Goal: Information Seeking & Learning: Learn about a topic

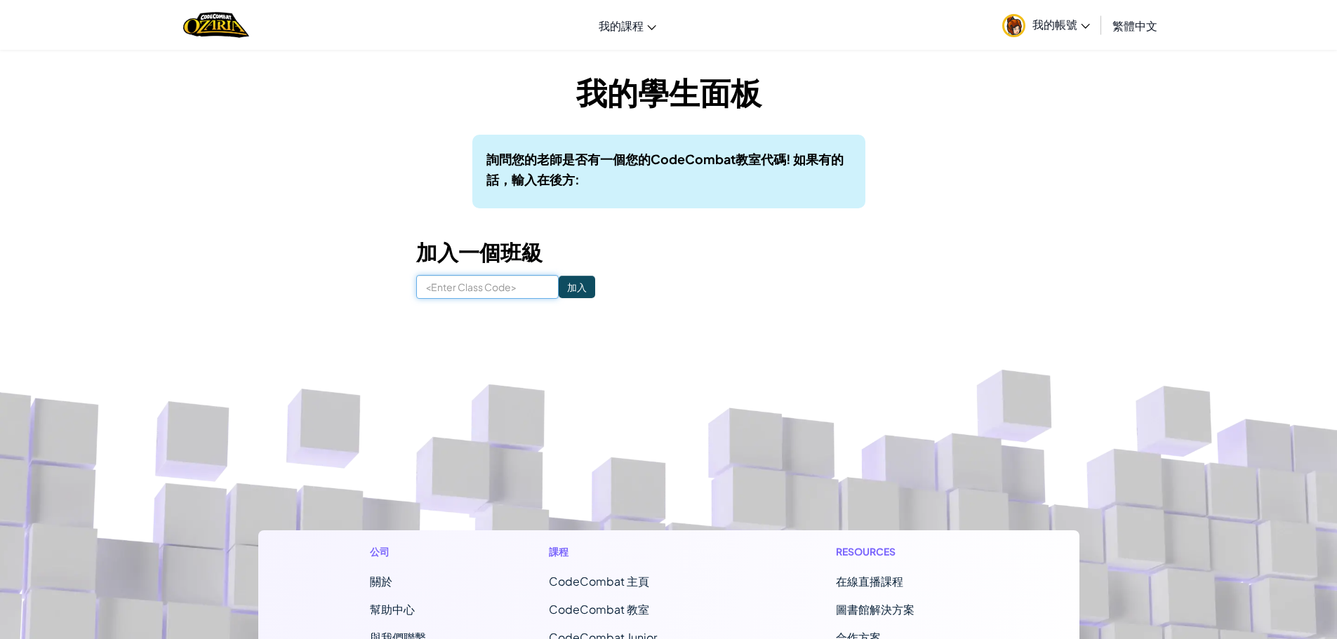
click at [439, 293] on input at bounding box center [487, 287] width 142 height 24
paste input "FoxGlassBox"
type input "FoxGlassBox"
click at [566, 284] on input "加入" at bounding box center [577, 287] width 36 height 22
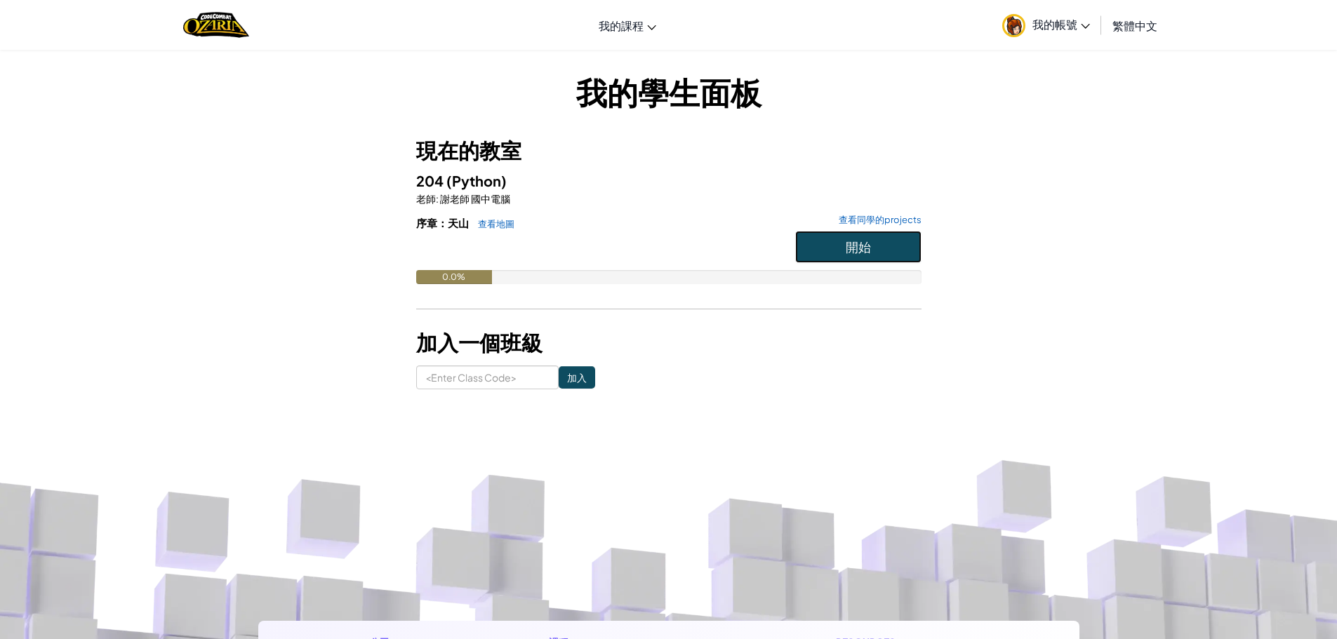
click at [822, 244] on button "開始" at bounding box center [858, 247] width 126 height 32
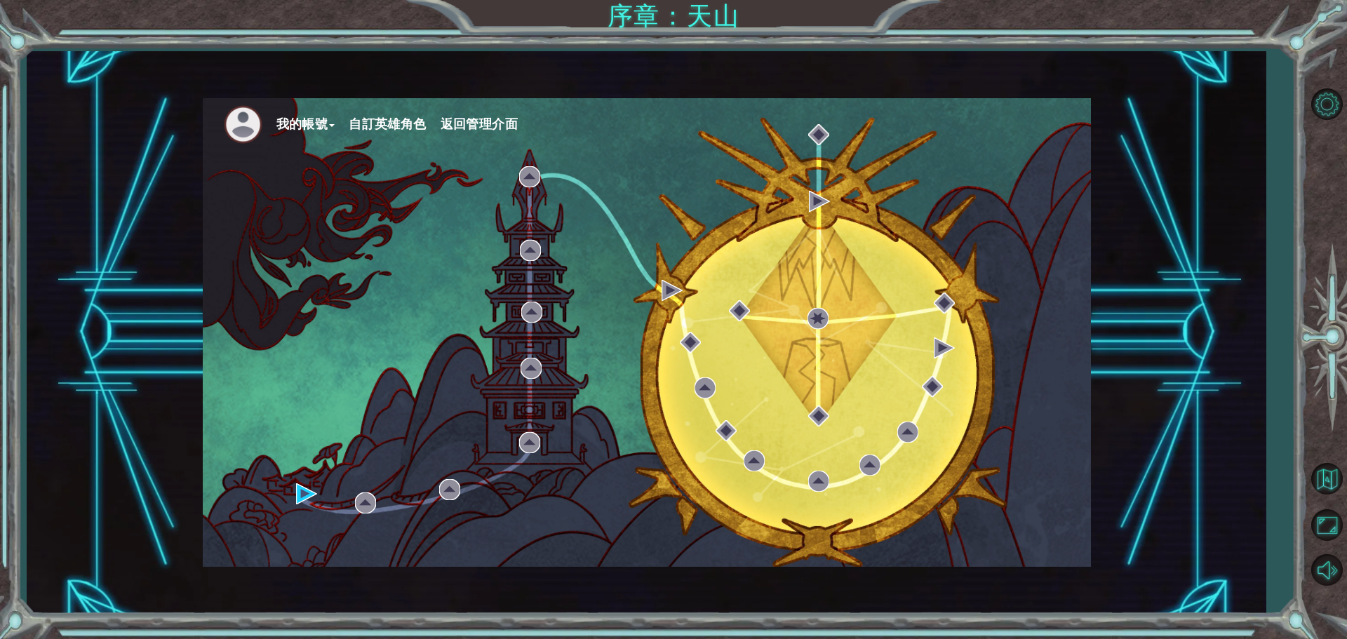
click at [355, 114] on button "自訂英雄角色" at bounding box center [387, 124] width 77 height 21
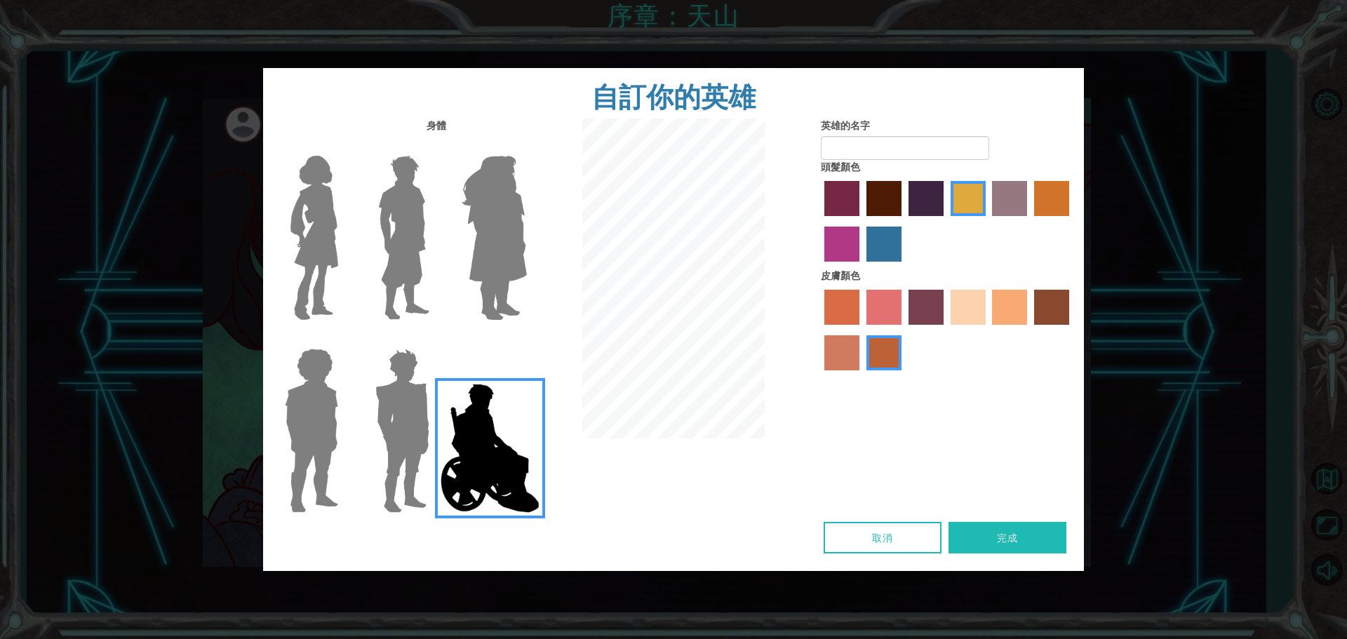
click at [309, 199] on img at bounding box center [314, 237] width 59 height 175
click at [344, 147] on input "Hero Connie" at bounding box center [344, 147] width 0 height 0
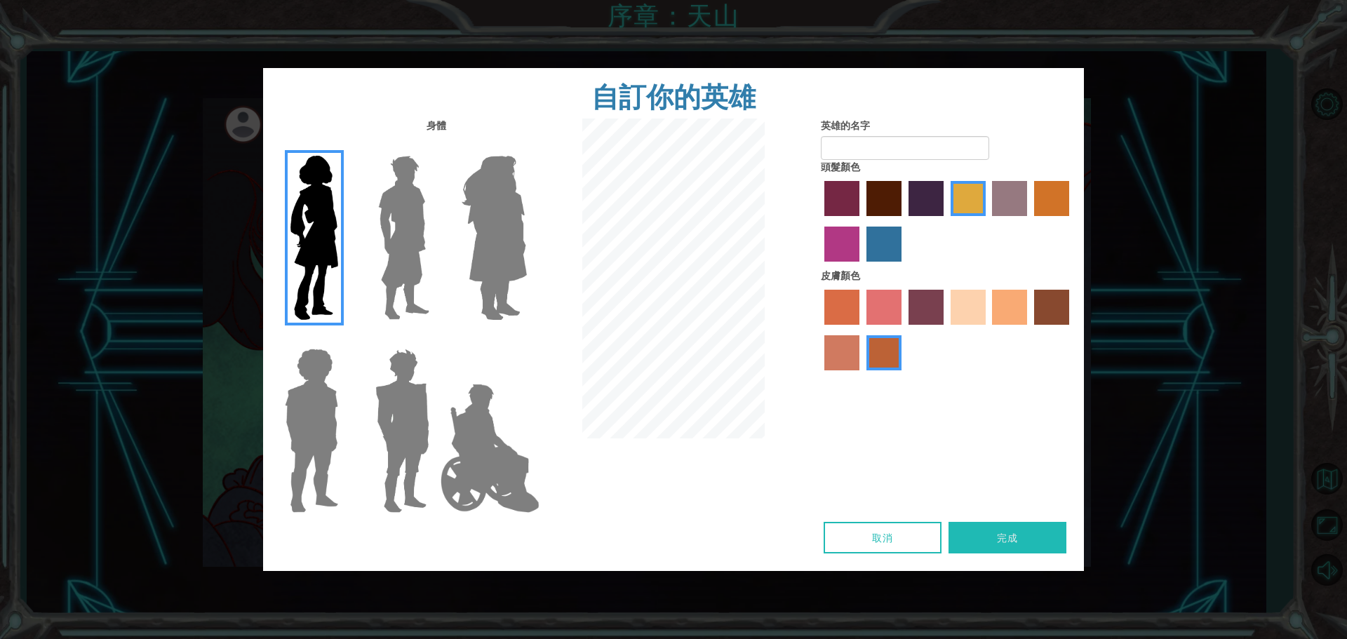
click at [399, 214] on img at bounding box center [404, 237] width 62 height 175
click at [435, 147] on input "Hero Lars" at bounding box center [435, 147] width 0 height 0
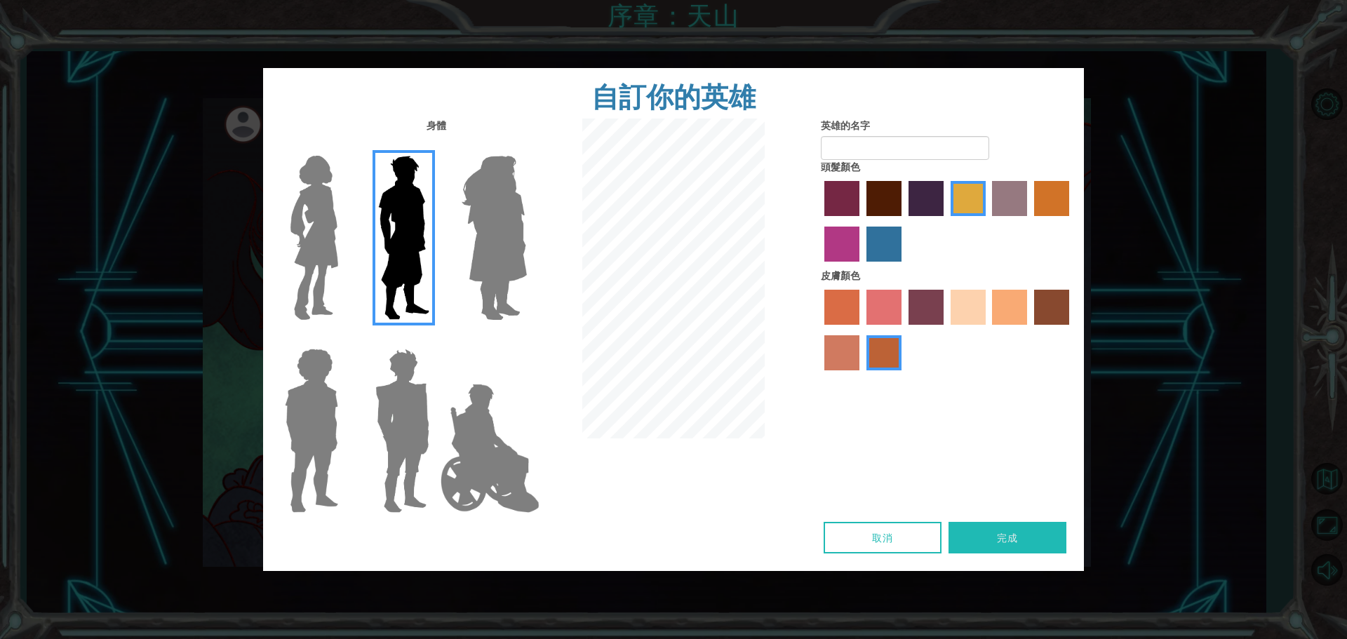
click at [464, 220] on img at bounding box center [494, 237] width 76 height 175
click at [526, 147] on input "Hero Amethyst" at bounding box center [526, 147] width 0 height 0
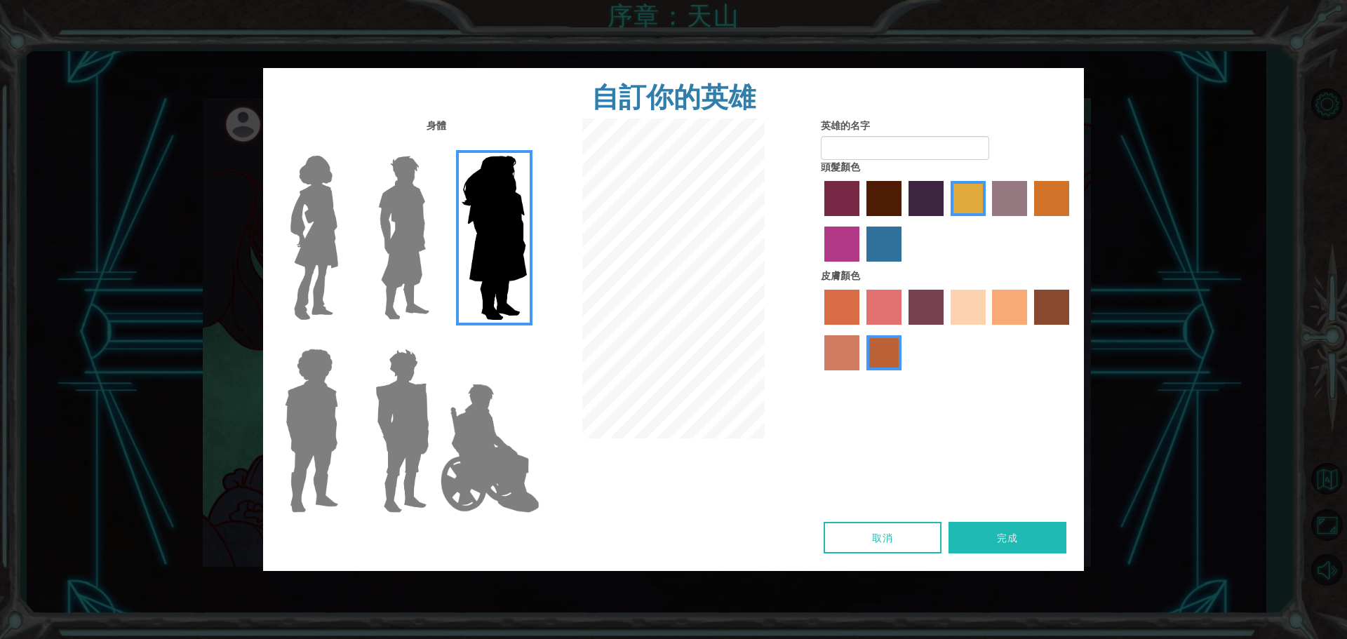
click at [382, 182] on img at bounding box center [404, 237] width 62 height 175
click at [435, 147] on input "Hero Lars" at bounding box center [435, 147] width 0 height 0
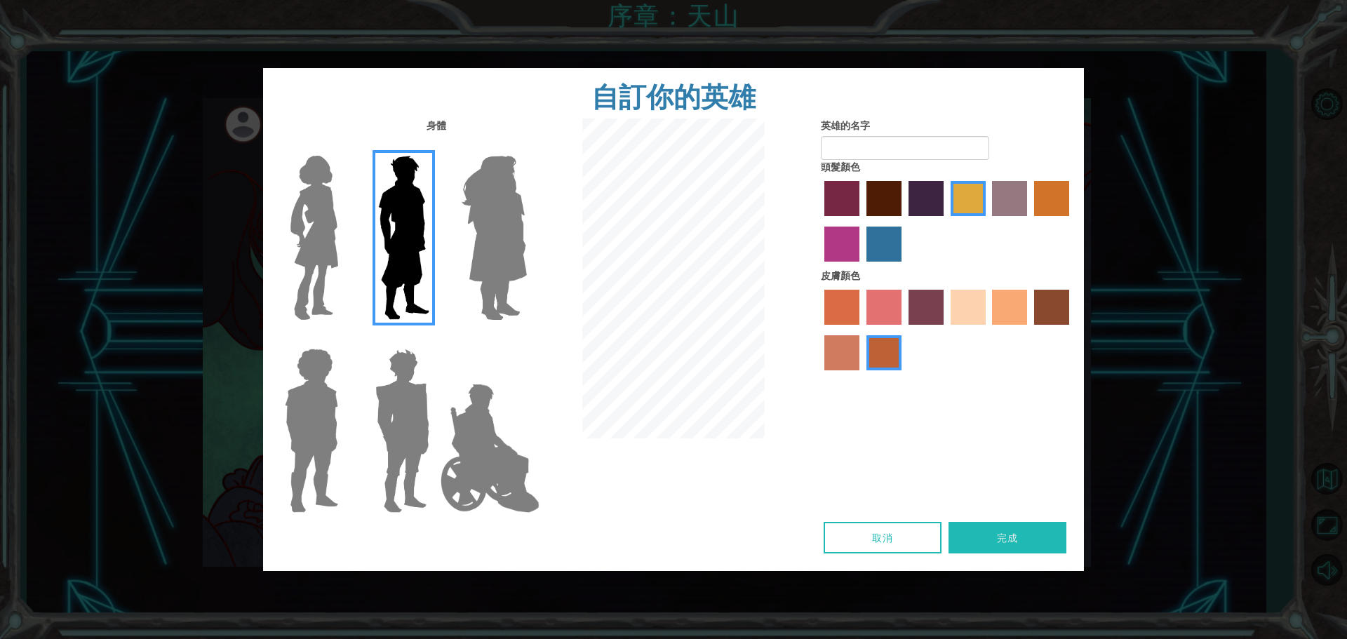
click at [336, 192] on img at bounding box center [314, 237] width 59 height 175
click at [344, 147] on input "Hero Connie" at bounding box center [344, 147] width 0 height 0
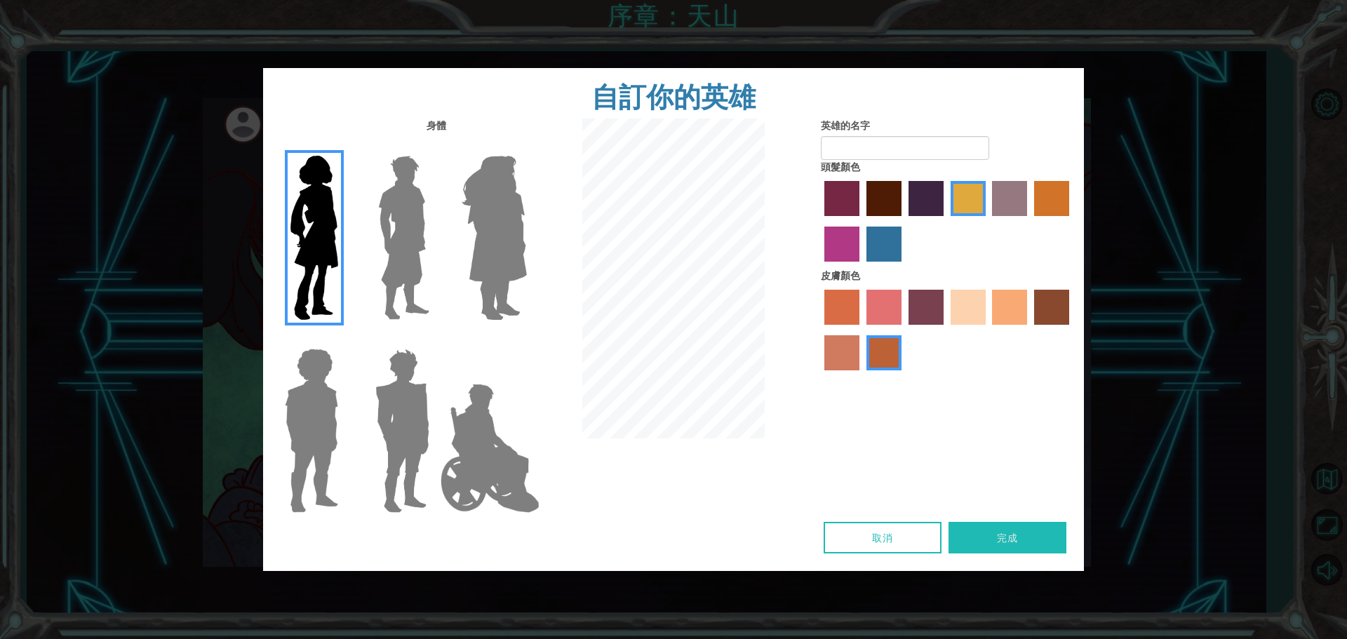
click at [292, 417] on img at bounding box center [311, 430] width 65 height 175
click at [344, 340] on input "Hero Steven" at bounding box center [344, 340] width 0 height 0
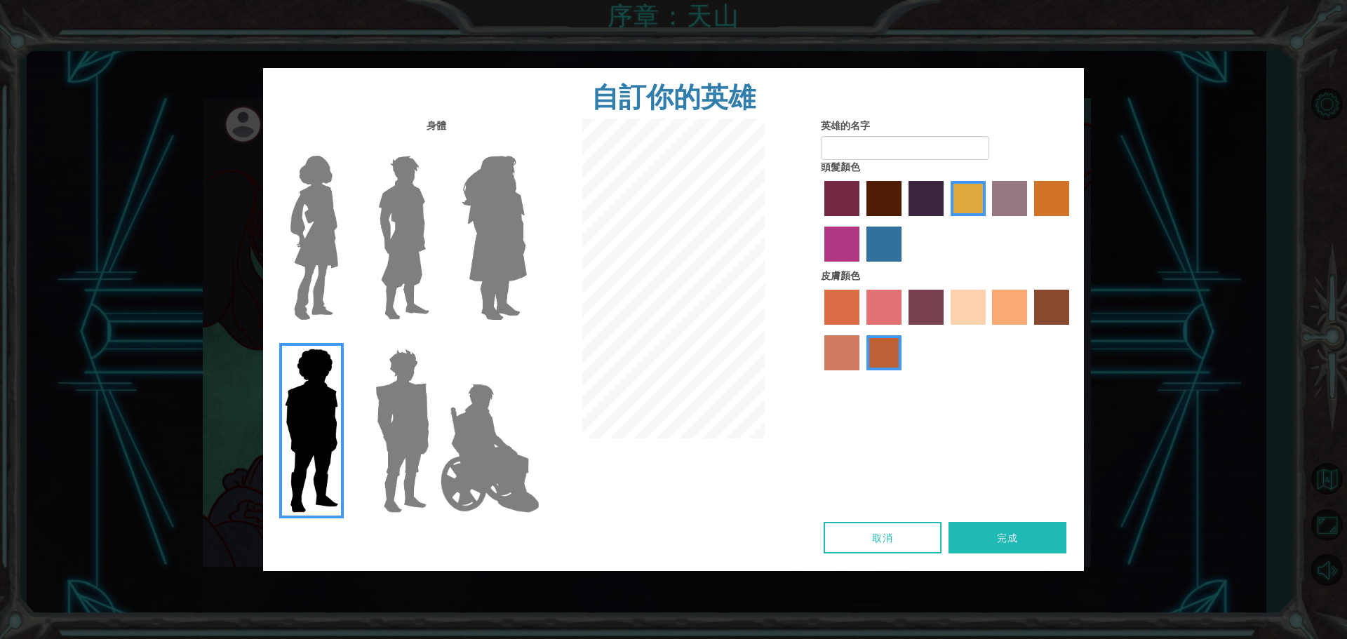
click at [394, 421] on img at bounding box center [402, 430] width 65 height 175
click at [435, 340] on input "Hero Garnet" at bounding box center [435, 340] width 0 height 0
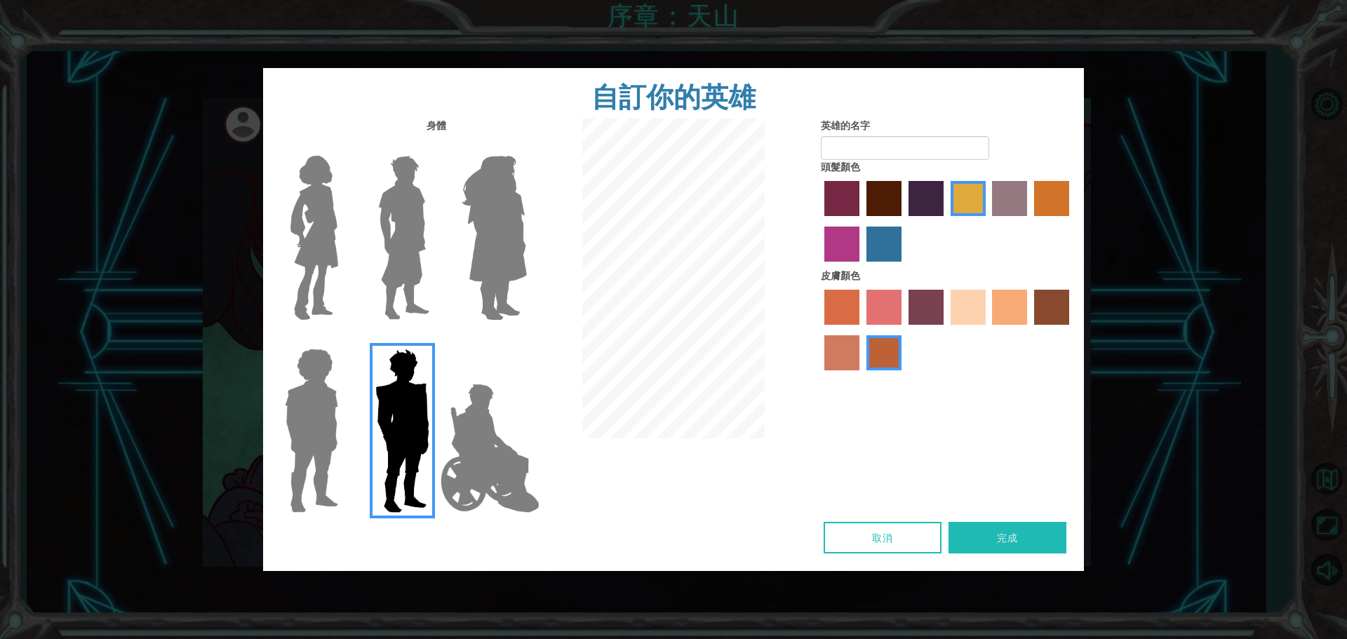
click at [479, 433] on img at bounding box center [490, 448] width 110 height 140
click at [526, 340] on input "Hero Jamie" at bounding box center [526, 340] width 0 height 0
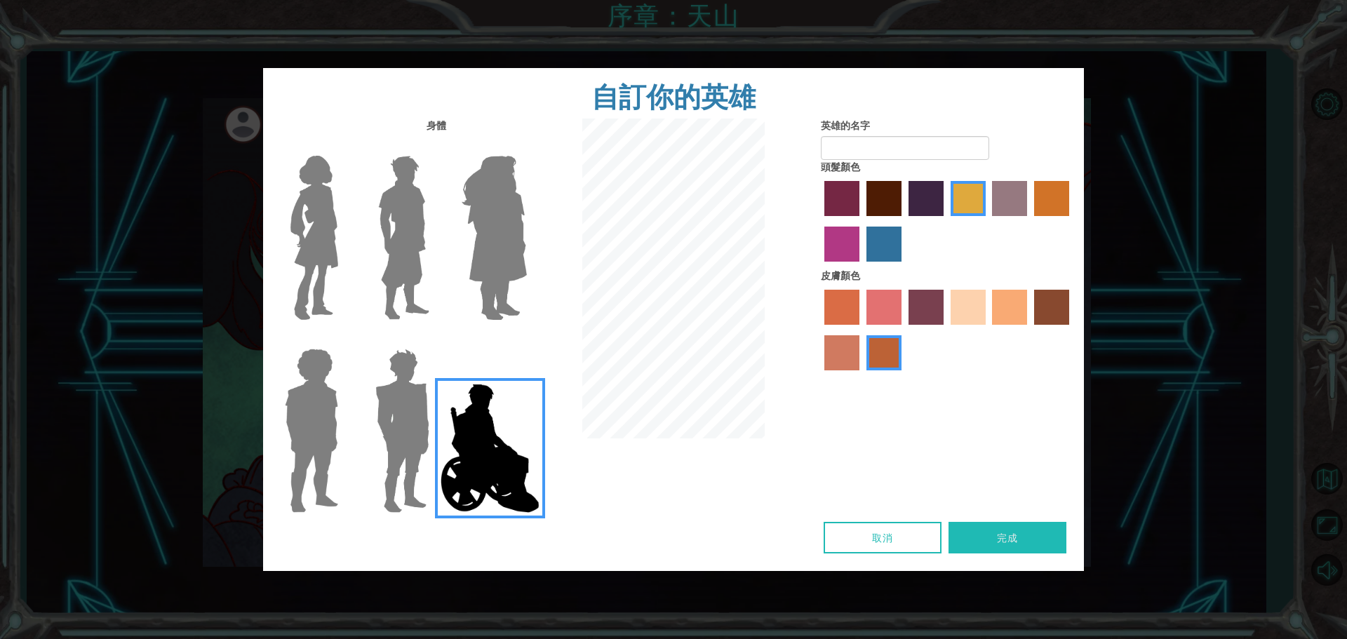
click at [315, 253] on img at bounding box center [314, 237] width 59 height 175
click at [344, 147] on input "Hero Connie" at bounding box center [344, 147] width 0 height 0
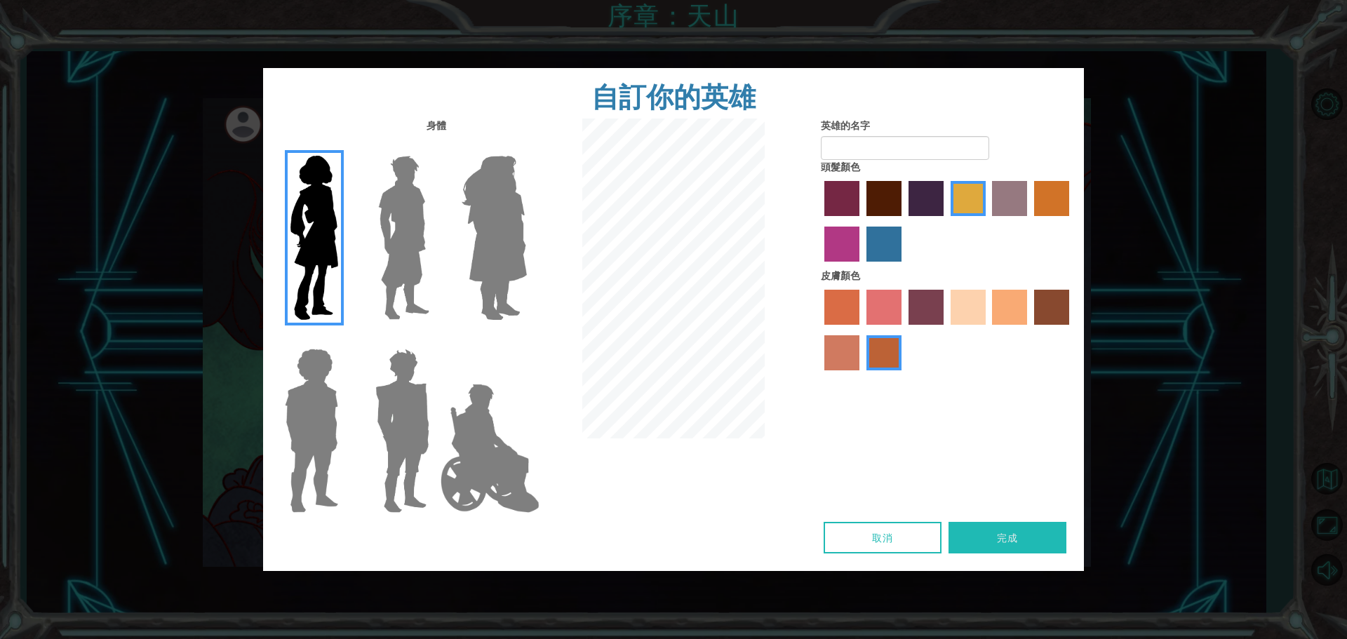
click at [976, 317] on label "sandy beach skin color" at bounding box center [968, 307] width 35 height 35
click at [946, 330] on input "sandy beach skin color" at bounding box center [946, 330] width 0 height 0
click at [1008, 307] on label "tacao skin color" at bounding box center [1009, 307] width 35 height 35
click at [988, 330] on input "tacao skin color" at bounding box center [988, 330] width 0 height 0
click at [958, 307] on label "sandy beach skin color" at bounding box center [968, 307] width 35 height 35
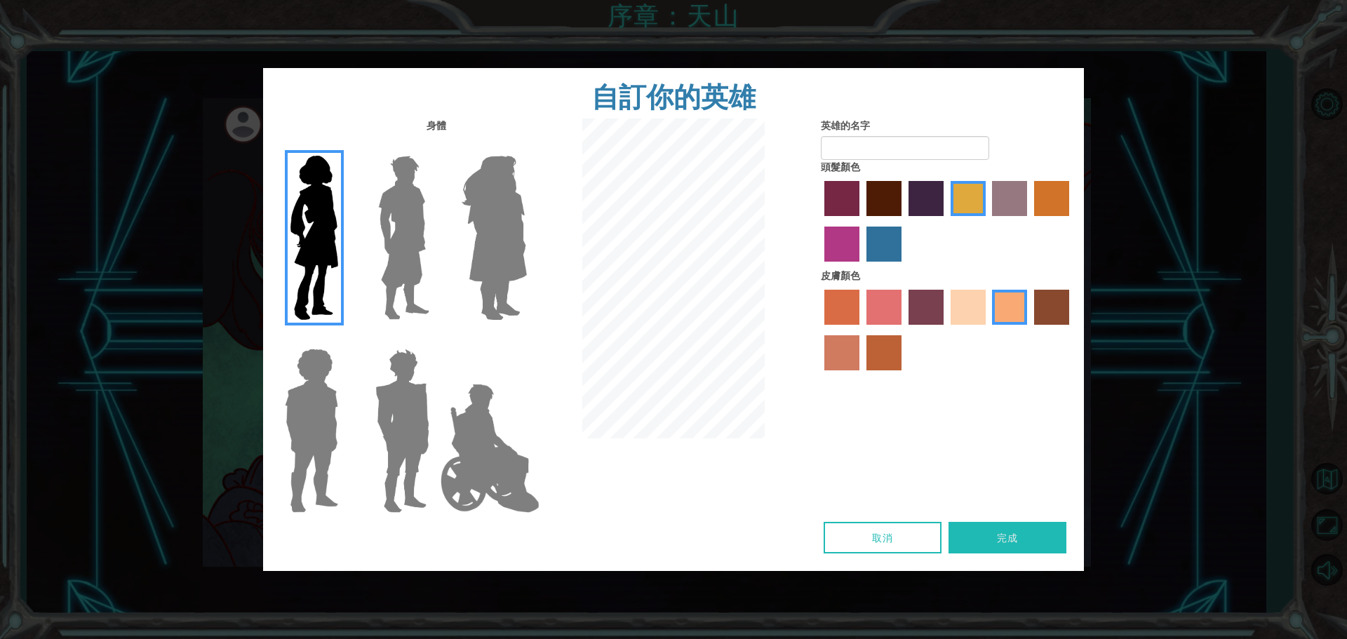
click at [946, 330] on input "sandy beach skin color" at bounding box center [946, 330] width 0 height 0
click at [834, 241] on label "medium red violet hair color" at bounding box center [842, 244] width 35 height 35
click at [1072, 221] on input "medium red violet hair color" at bounding box center [1072, 221] width 0 height 0
click at [898, 247] on label "lachmara hair color" at bounding box center [884, 244] width 35 height 35
click at [862, 267] on input "lachmara hair color" at bounding box center [862, 267] width 0 height 0
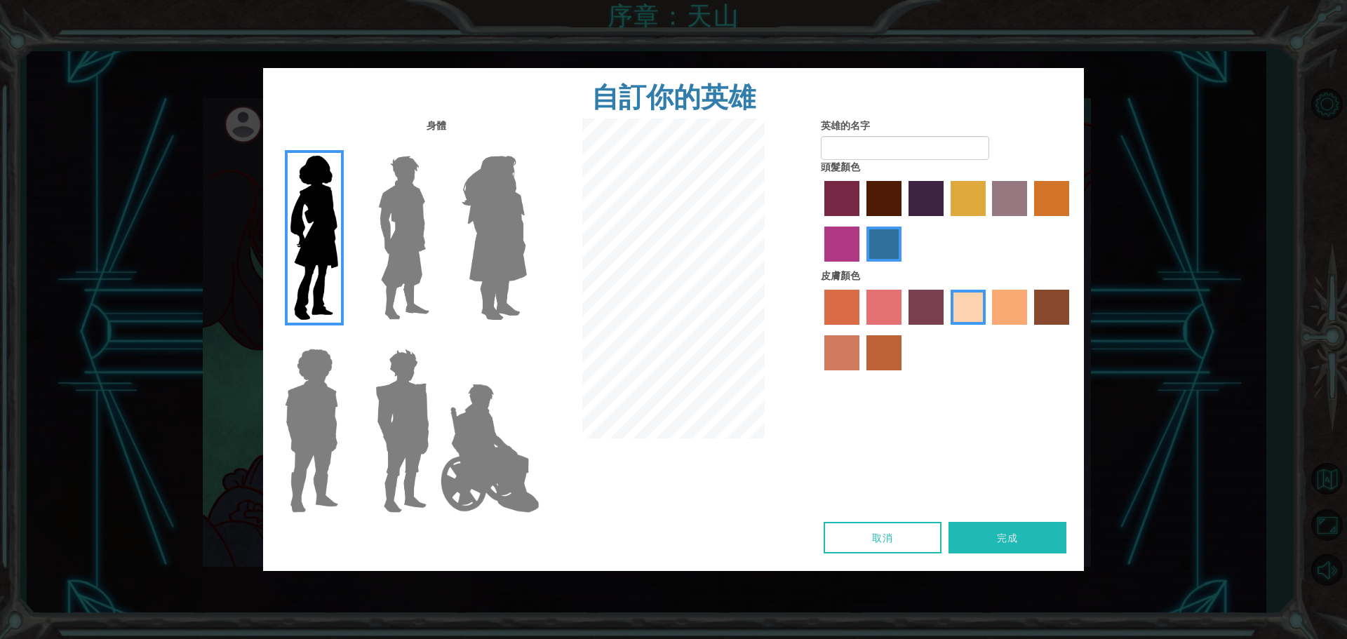
click at [959, 206] on label "tulip tree hair color" at bounding box center [968, 198] width 35 height 35
click at [946, 221] on input "tulip tree hair color" at bounding box center [946, 221] width 0 height 0
click at [835, 199] on label "paprika hair color" at bounding box center [842, 198] width 35 height 35
click at [820, 221] on input "paprika hair color" at bounding box center [820, 221] width 0 height 0
click at [836, 239] on label "medium red violet hair color" at bounding box center [842, 244] width 35 height 35
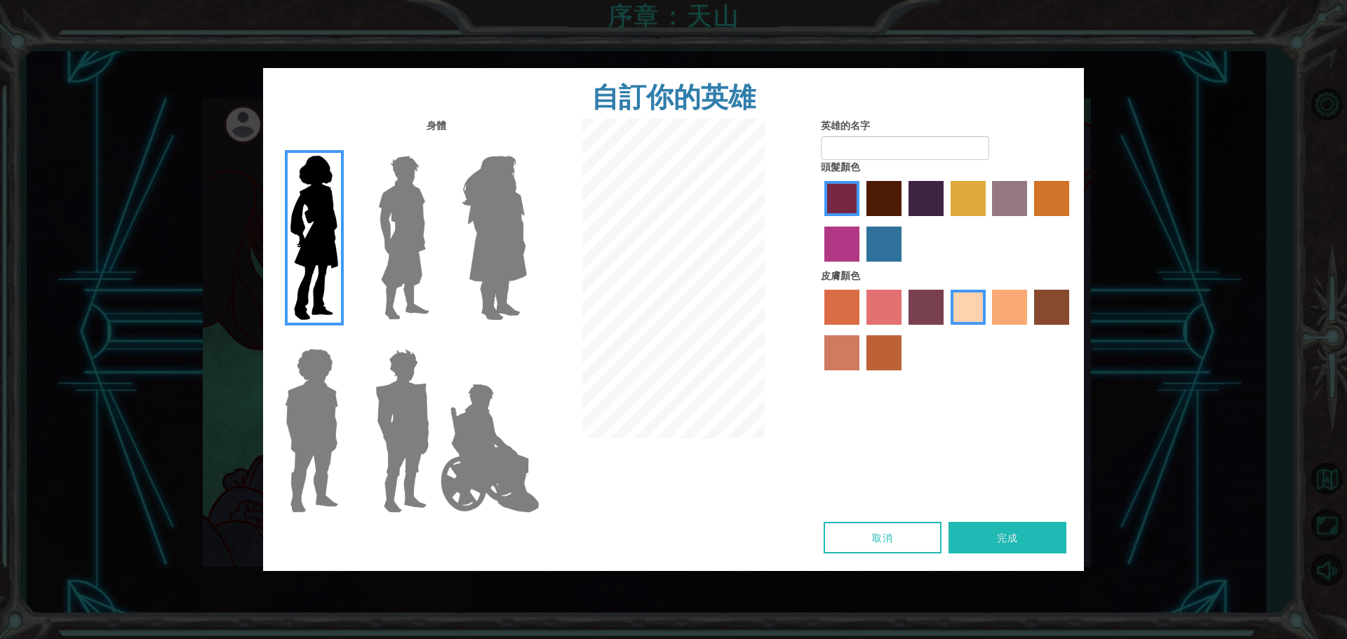
click at [1072, 221] on input "medium red violet hair color" at bounding box center [1072, 221] width 0 height 0
click at [866, 150] on input "英雄的名字" at bounding box center [905, 148] width 168 height 24
type input "x"
click at [927, 156] on input "林玉庭" at bounding box center [905, 148] width 168 height 24
type input "林"
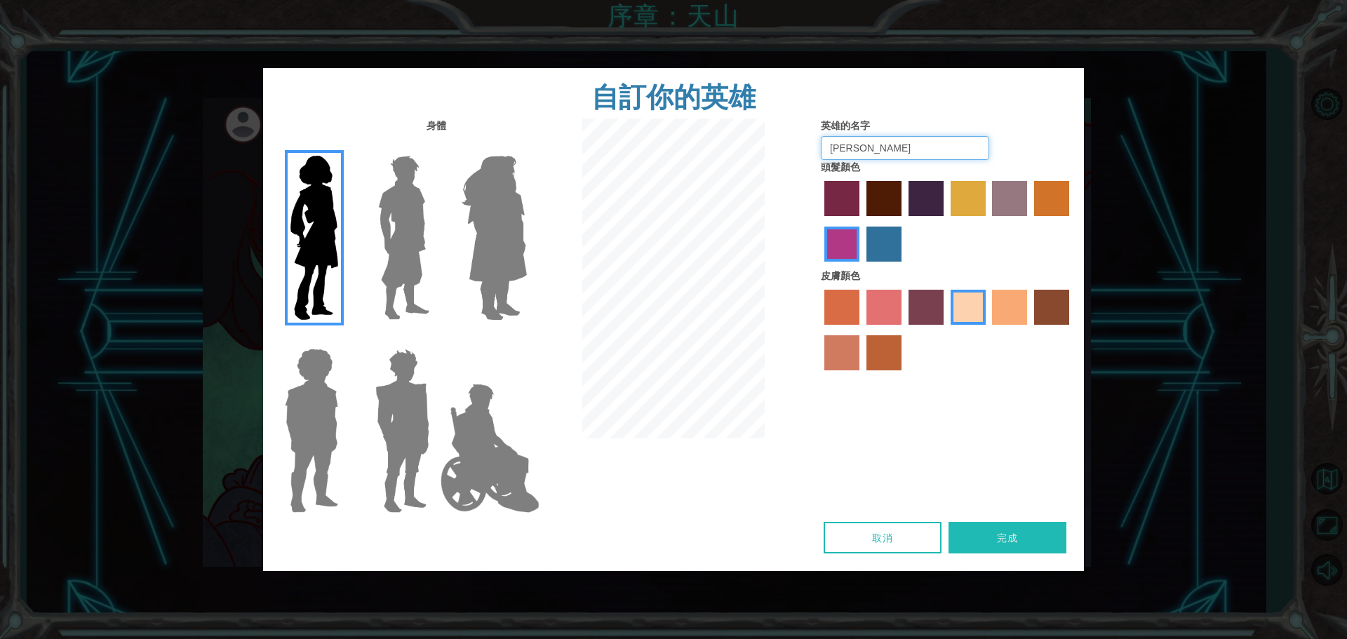
type input "Tina"
click at [1021, 533] on button "完成" at bounding box center [1008, 538] width 118 height 32
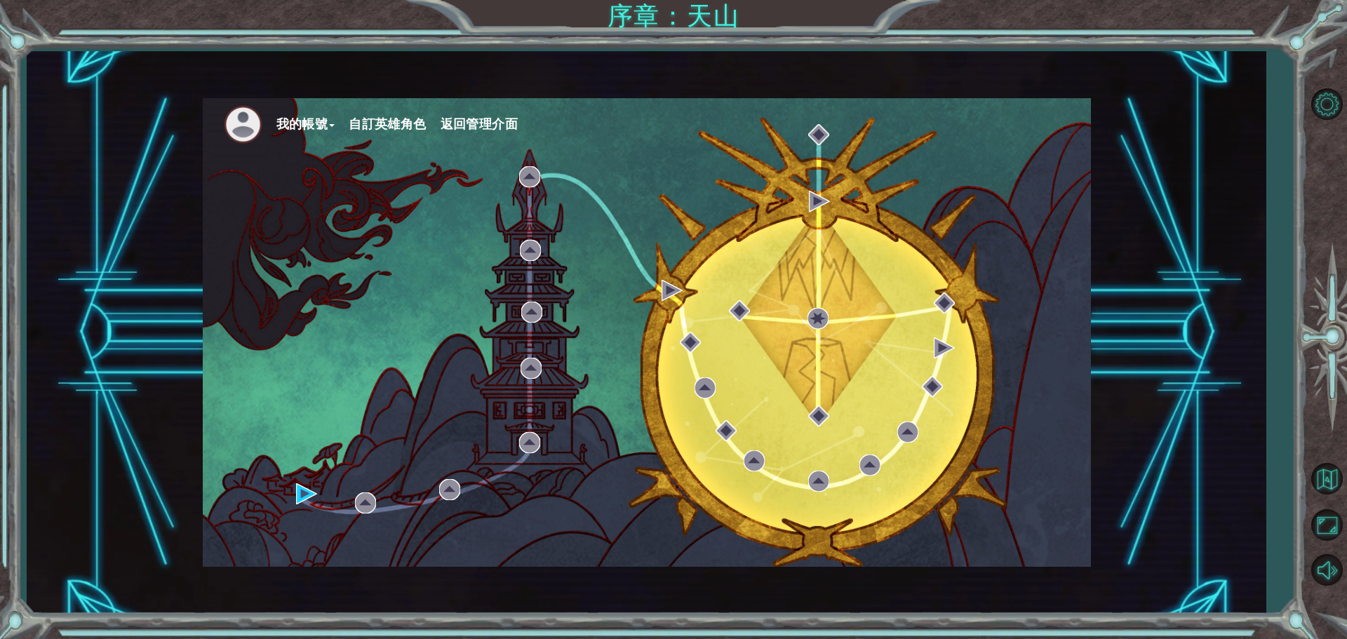
click at [415, 121] on button "自訂英雄角色" at bounding box center [387, 124] width 77 height 21
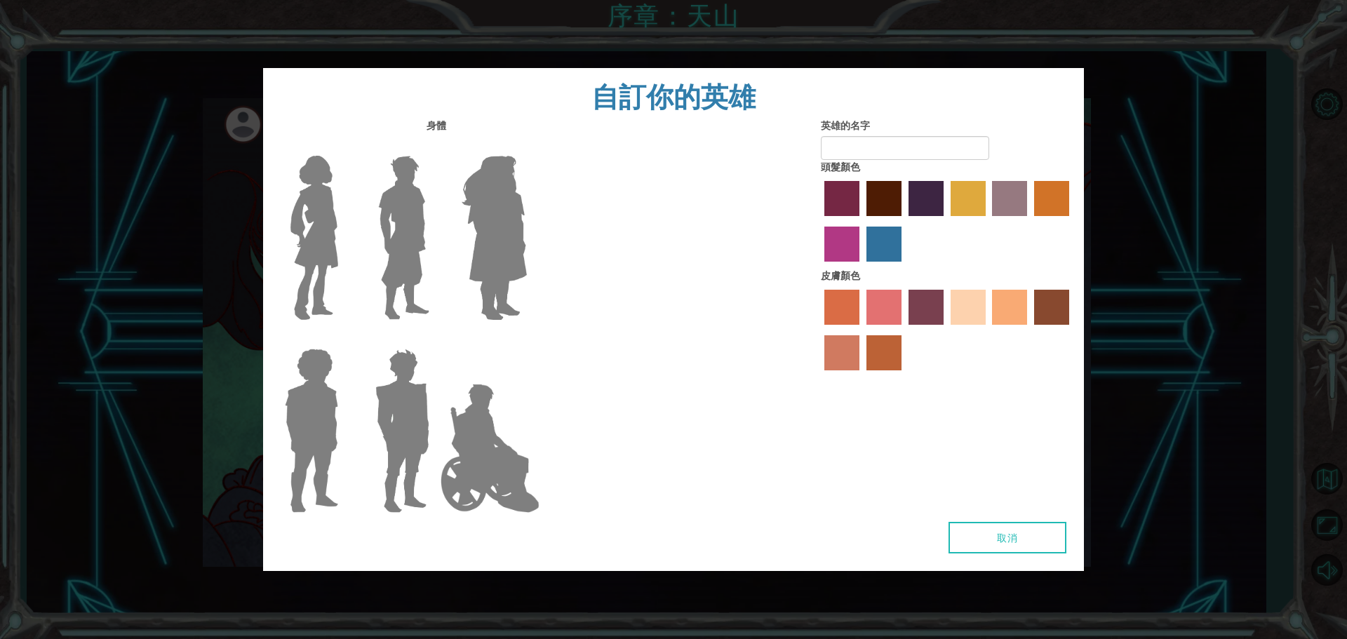
type input "Tina"
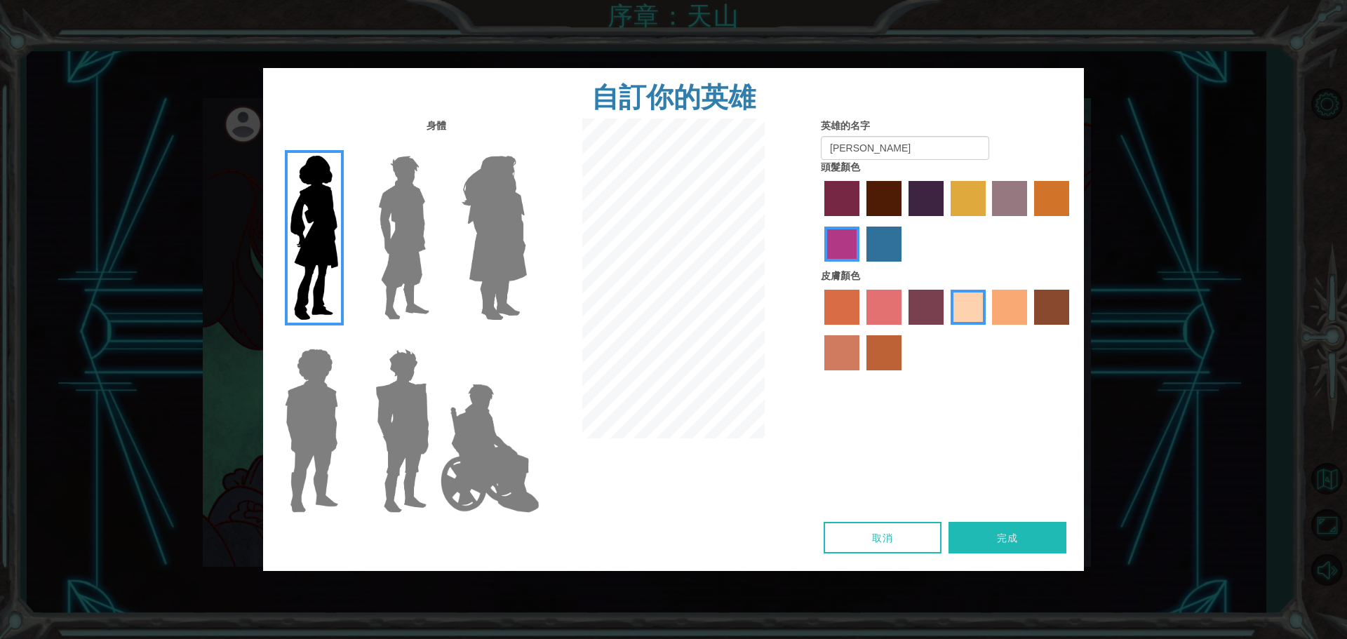
click at [1027, 538] on button "完成" at bounding box center [1008, 538] width 118 height 32
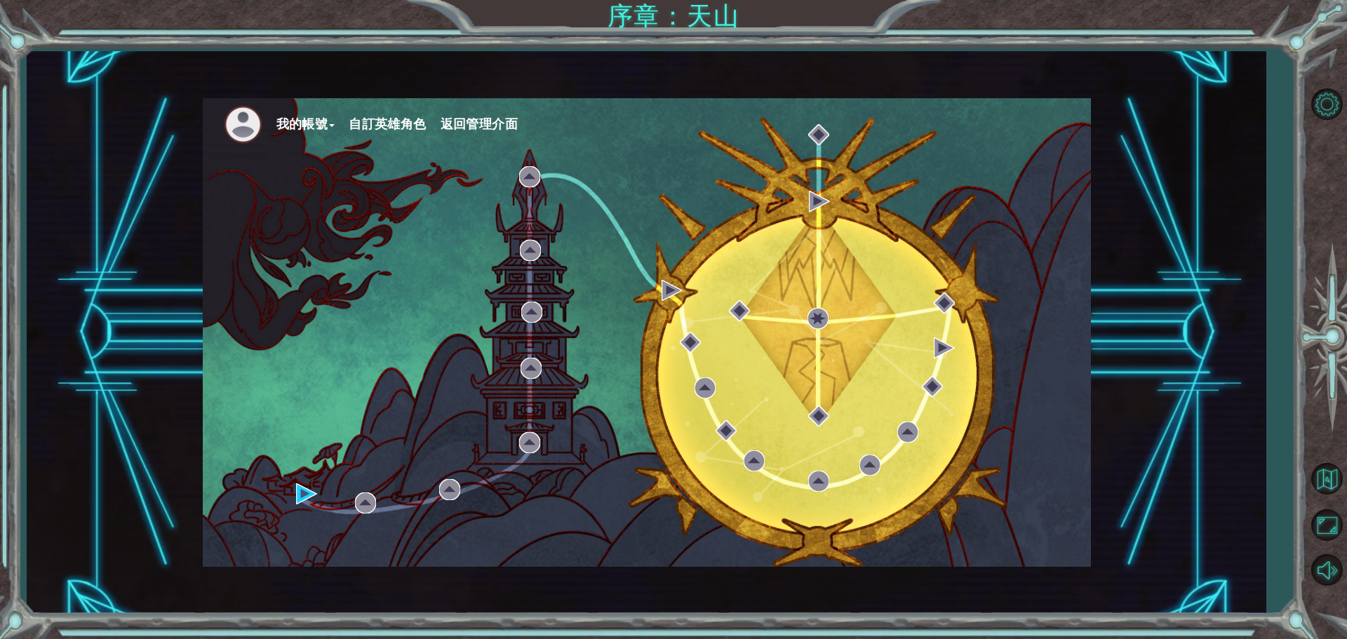
drag, startPoint x: 1267, startPoint y: 455, endPoint x: 1260, endPoint y: 456, distance: 7.8
click at [1260, 456] on div "我的帳號 自訂英雄角色 返回管理介面 序章：天山" at bounding box center [673, 319] width 1347 height 639
click at [307, 495] on img at bounding box center [306, 494] width 21 height 21
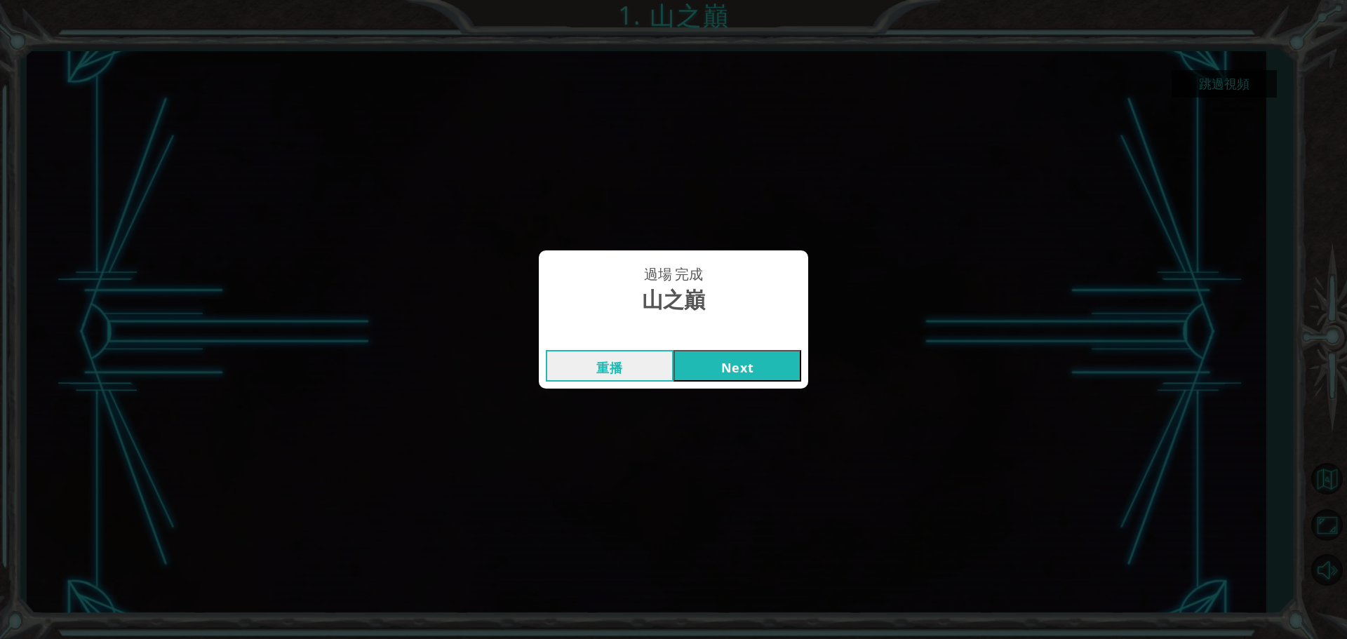
click at [733, 363] on button "Next" at bounding box center [738, 366] width 128 height 32
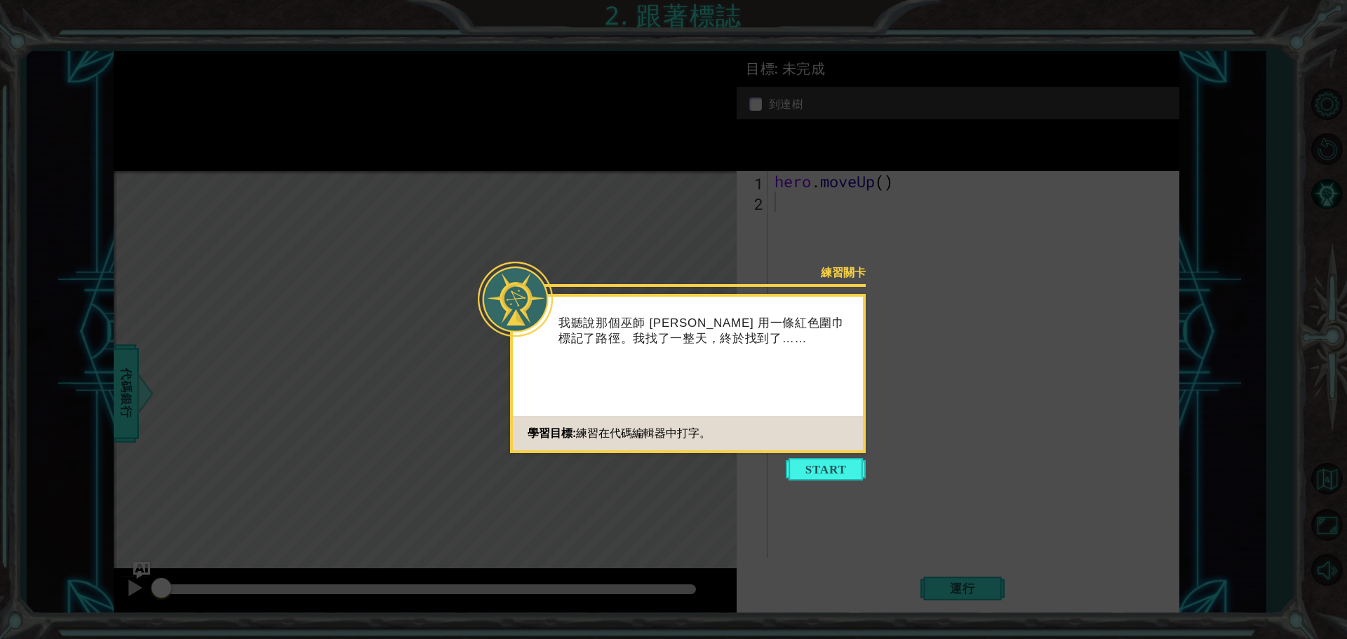
click at [845, 457] on icon at bounding box center [673, 319] width 1347 height 639
click at [841, 465] on button "Start" at bounding box center [826, 469] width 80 height 22
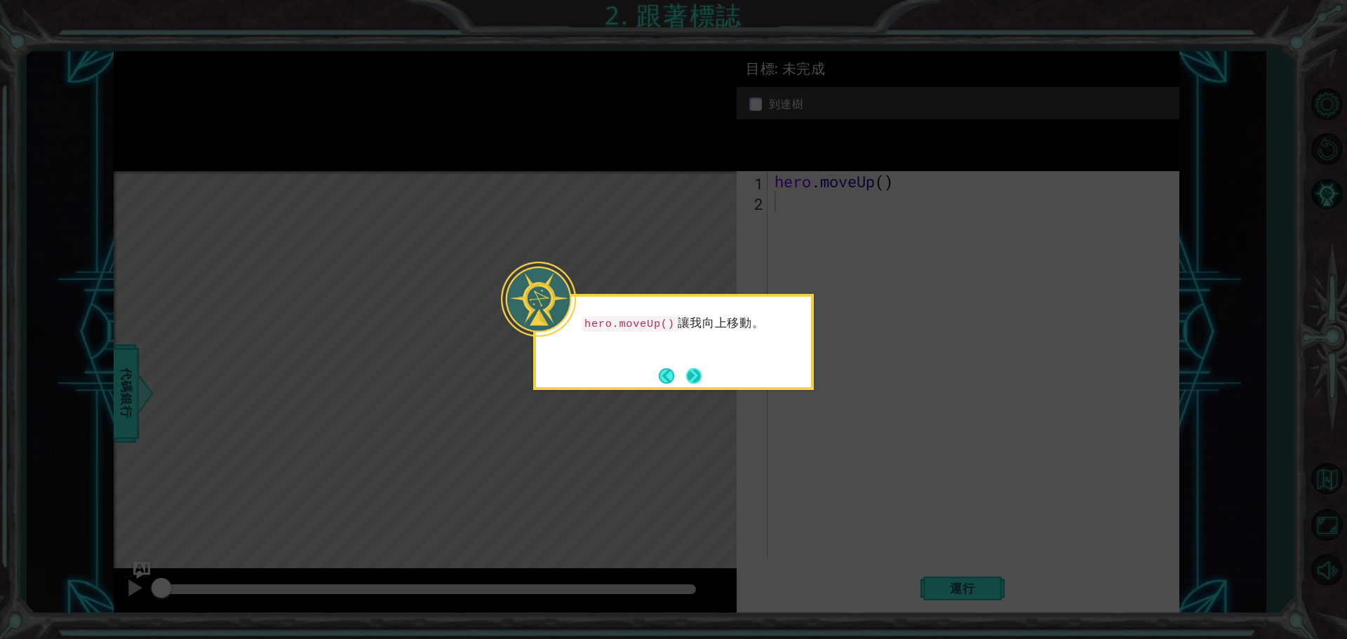
click at [698, 380] on button "Next" at bounding box center [694, 376] width 20 height 20
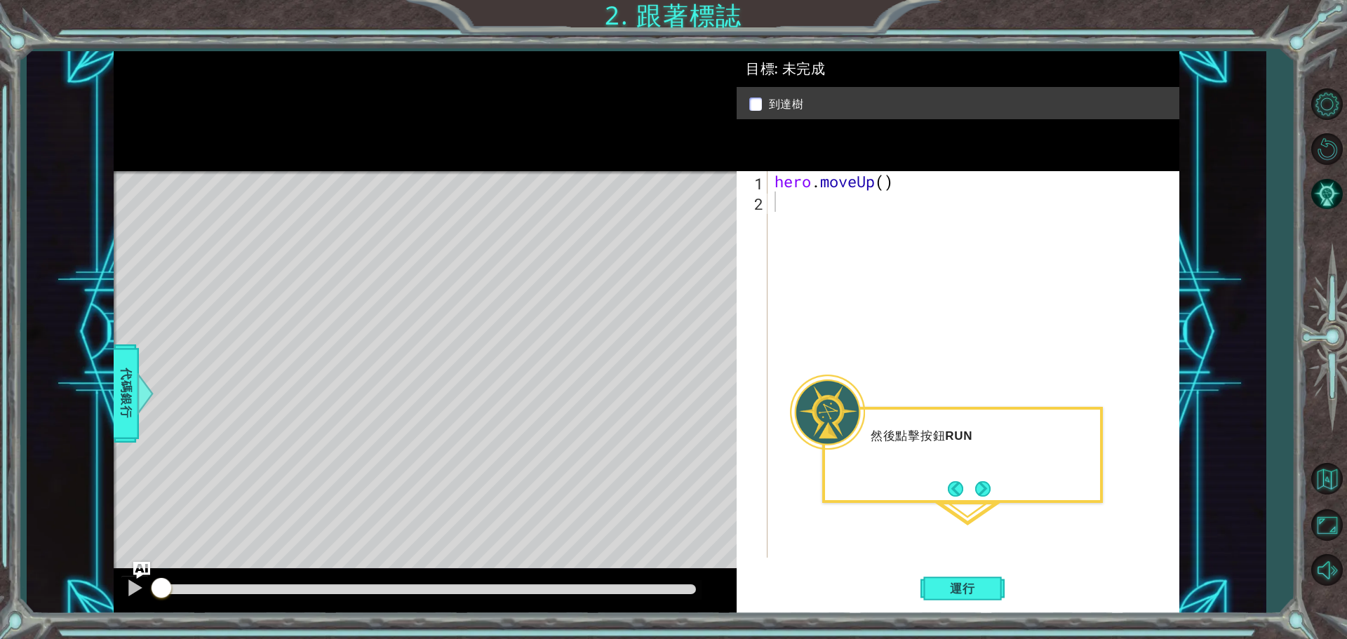
click at [429, 237] on div "Level Map" at bounding box center [438, 377] width 648 height 413
click at [975, 486] on button "Next" at bounding box center [983, 489] width 16 height 16
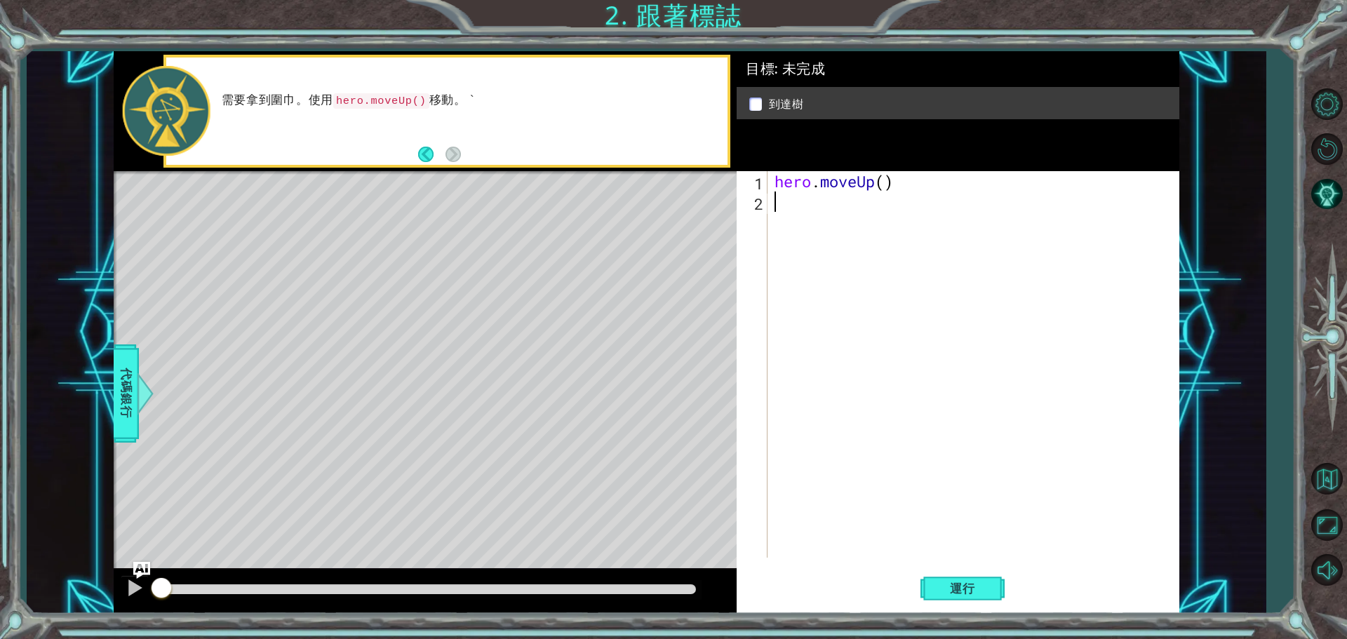
click at [975, 483] on div "hero . moveUp ( )" at bounding box center [977, 384] width 411 height 427
click at [432, 155] on button "Back" at bounding box center [431, 154] width 27 height 15
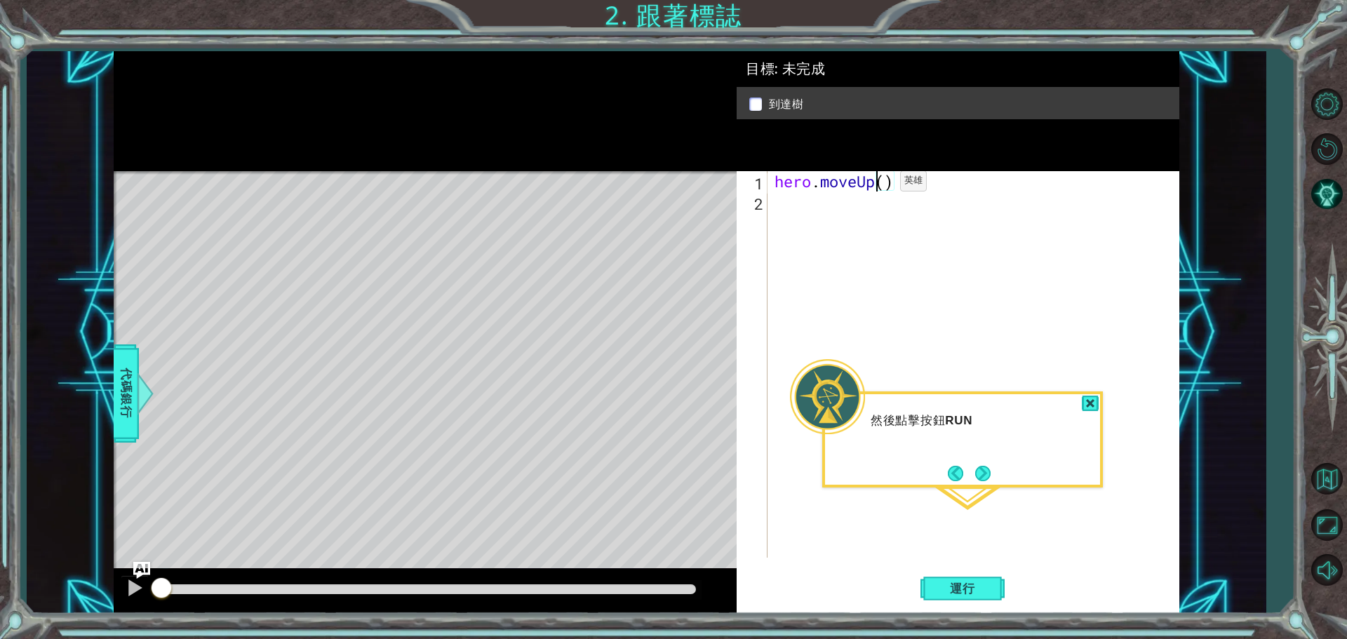
click at [879, 185] on div "hero . moveUp ( )" at bounding box center [977, 384] width 411 height 427
click at [887, 185] on div "hero . moveUp ( )" at bounding box center [977, 384] width 411 height 427
click at [954, 580] on button "運行" at bounding box center [963, 588] width 84 height 44
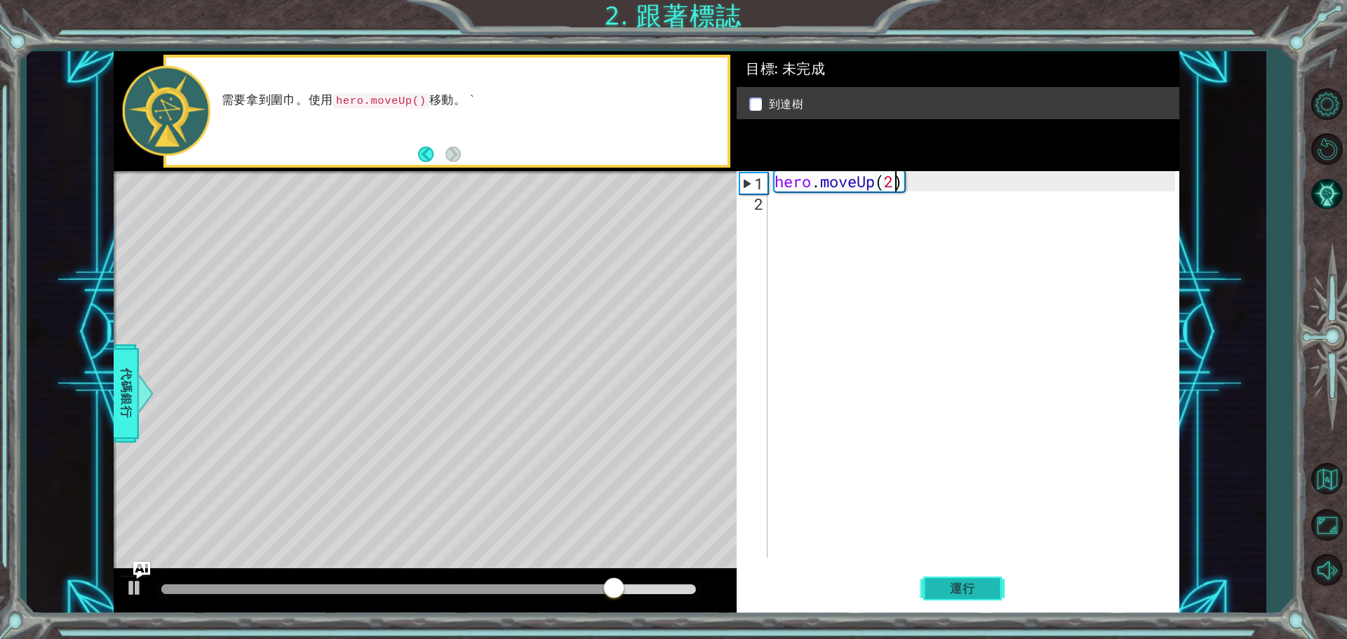
type textarea "hero.moveUp(2)"
click at [939, 589] on span "運行" at bounding box center [962, 589] width 53 height 14
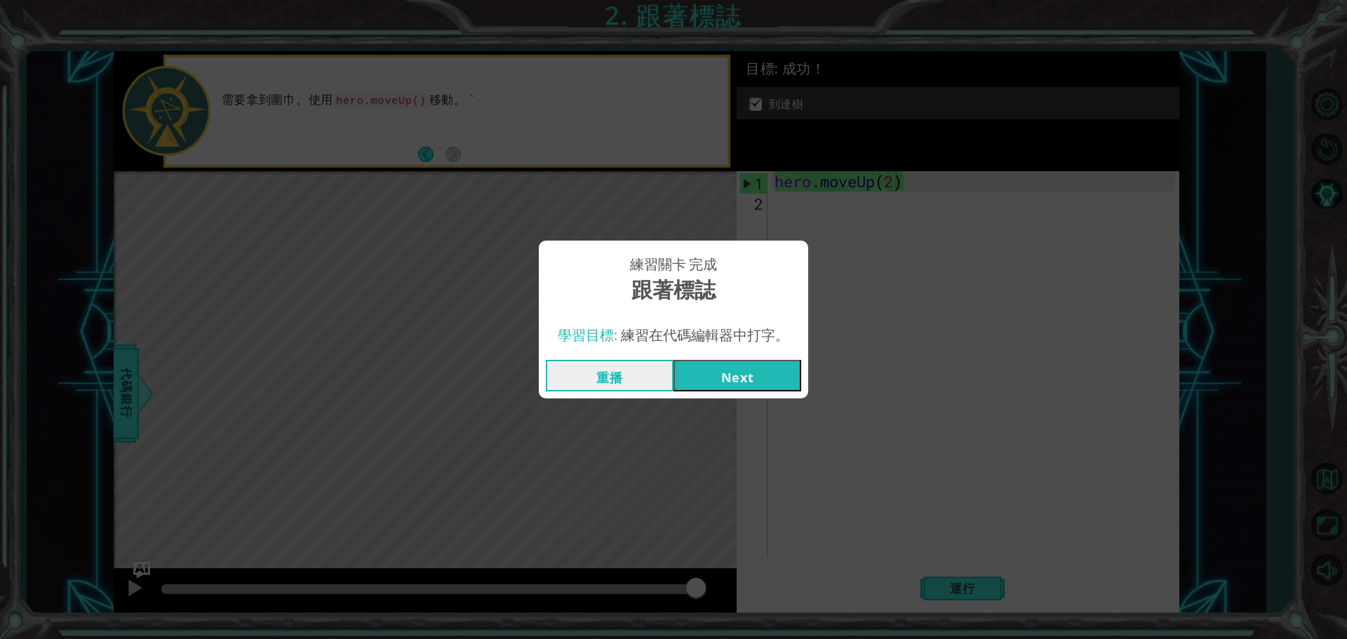
click at [729, 381] on button "Next" at bounding box center [738, 376] width 128 height 32
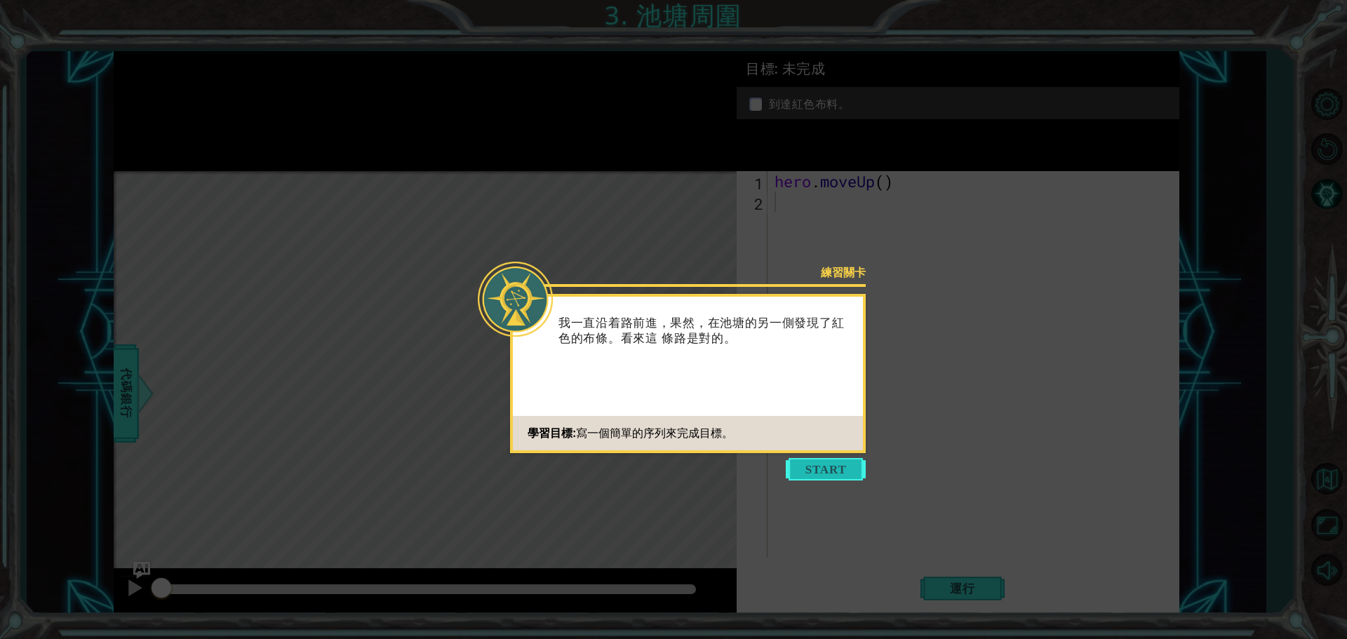
click at [818, 465] on button "Start" at bounding box center [826, 469] width 80 height 22
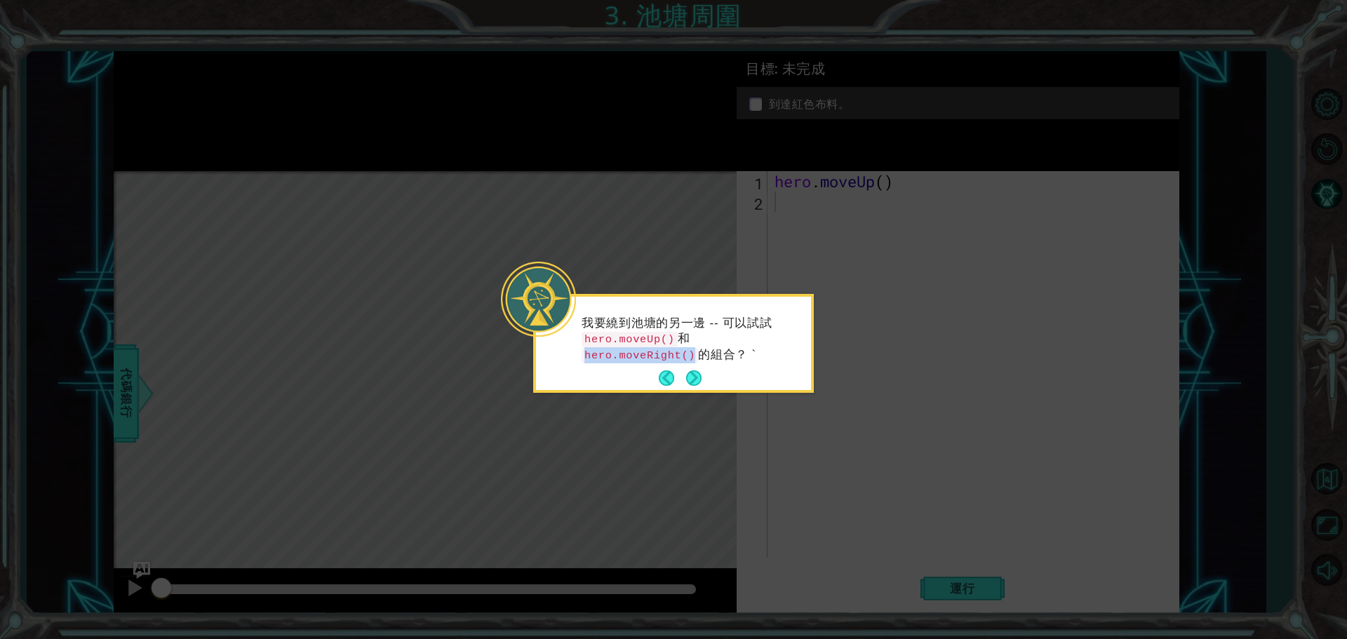
drag, startPoint x: 686, startPoint y: 335, endPoint x: 788, endPoint y: 336, distance: 101.8
click at [698, 348] on code "hero.moveRight()" at bounding box center [640, 355] width 116 height 15
click at [686, 371] on button "Next" at bounding box center [694, 379] width 16 height 16
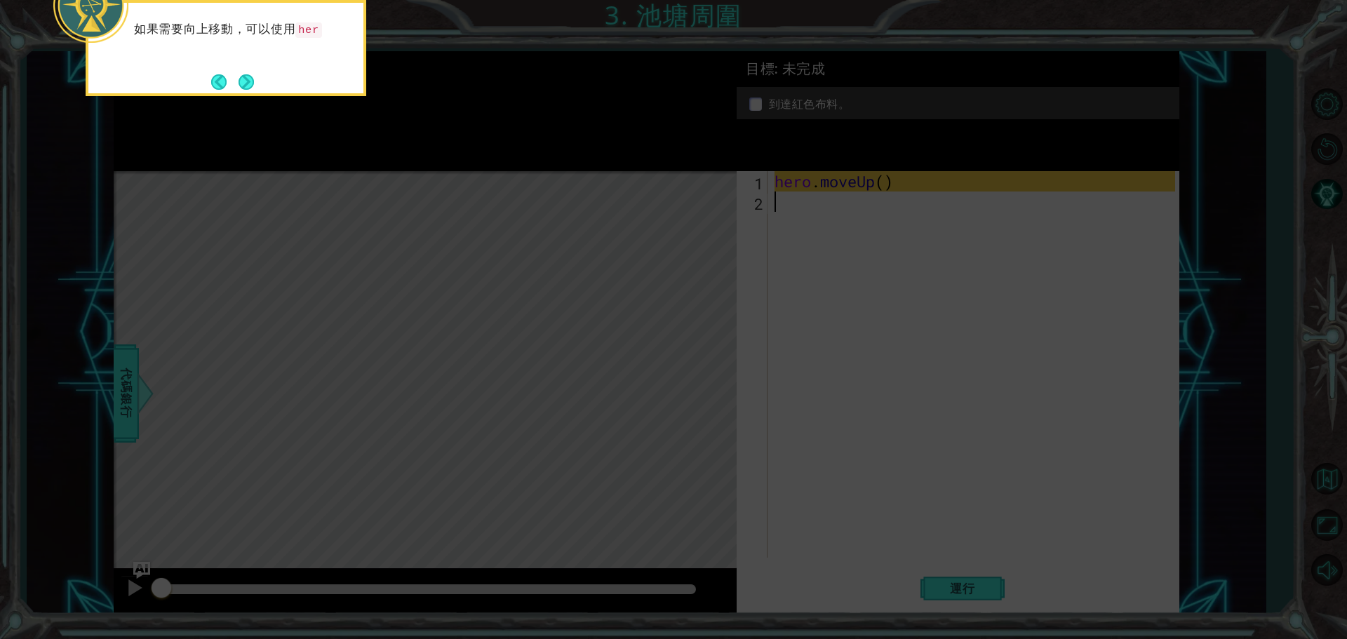
click at [746, 366] on icon at bounding box center [673, 95] width 1347 height 1087
click at [291, 174] on icon at bounding box center [673, 95] width 1347 height 1087
click at [246, 82] on button "Next" at bounding box center [246, 82] width 17 height 17
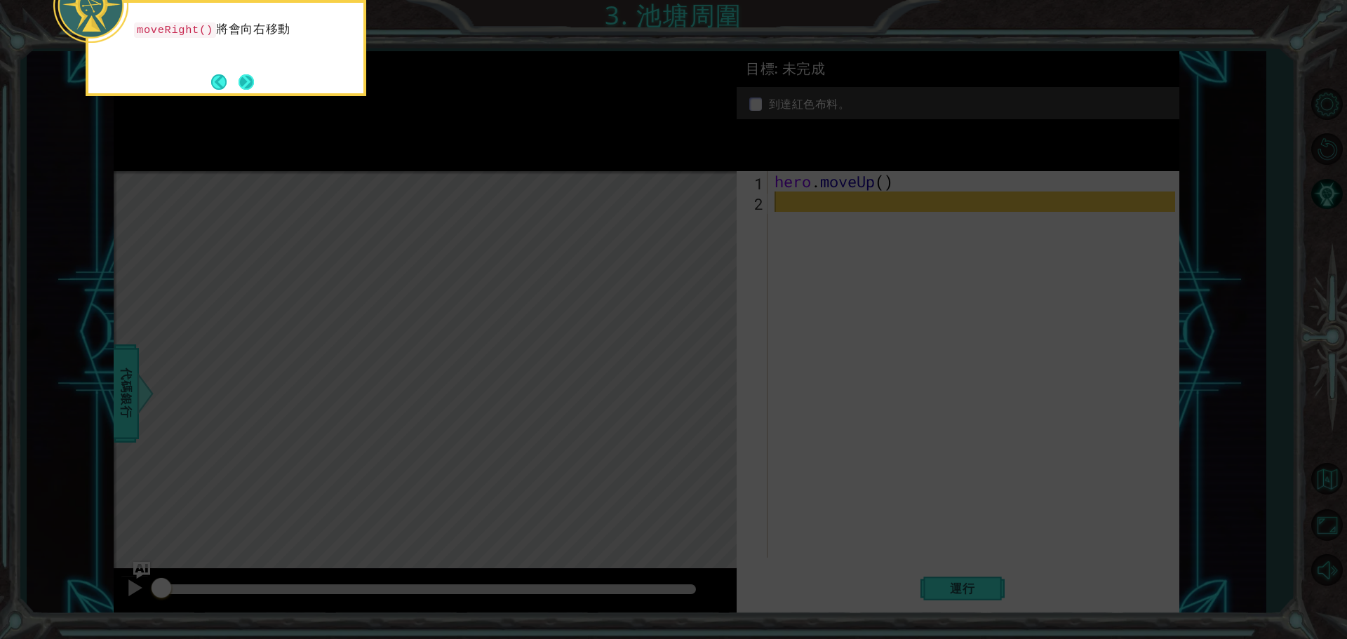
click at [246, 78] on button "Next" at bounding box center [247, 82] width 16 height 16
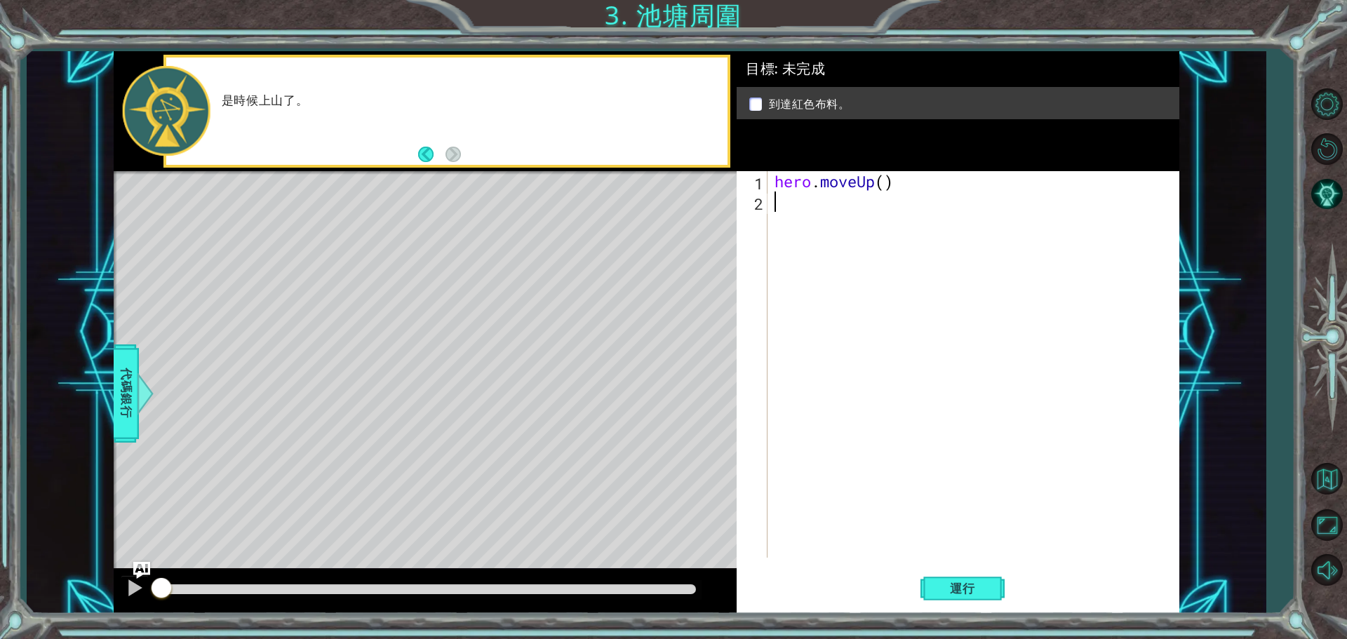
paste textarea "FoxGlassBox"
click at [813, 219] on div "hero.moveLe f t 按 Enter" at bounding box center [897, 238] width 265 height 51
type textarea "hero.moveLeft(1)"
click at [818, 229] on div "hero . moveUp ( ) hero . moveLeft ( 1 )" at bounding box center [977, 384] width 411 height 427
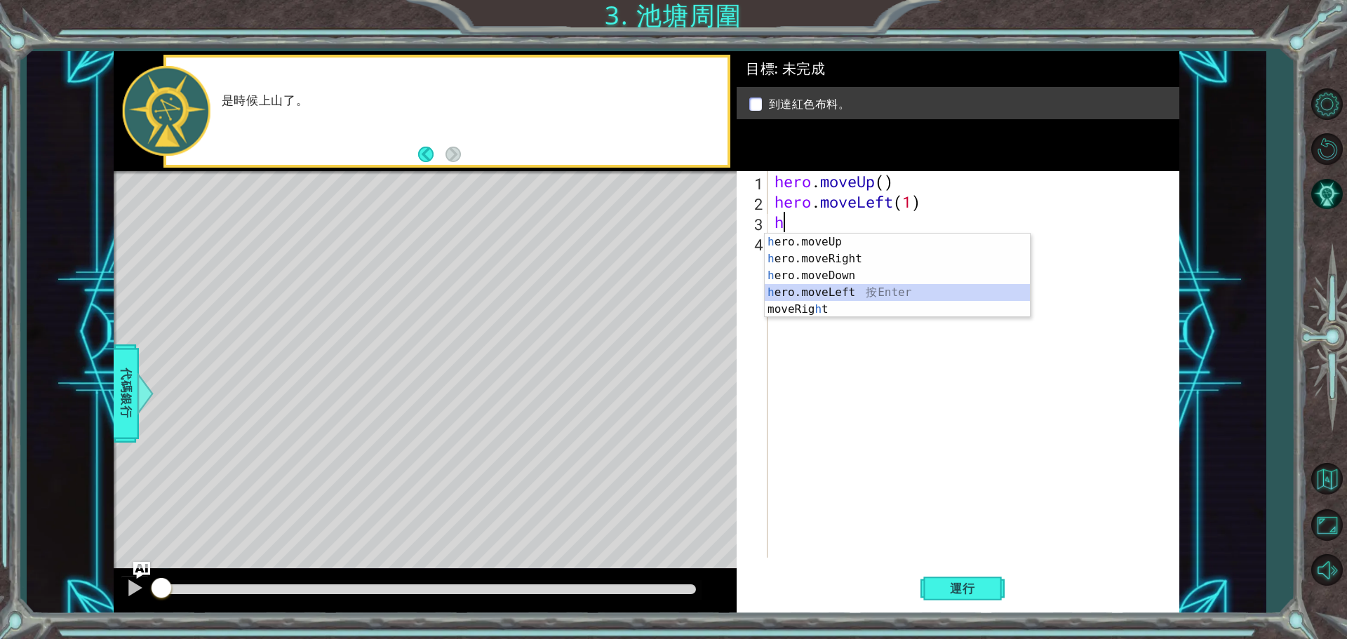
click at [796, 286] on div "h ero.moveUp 按 Enter h ero.moveRight 按 Enter h ero.moveDown 按 Enter h ero.moveL…" at bounding box center [897, 293] width 265 height 118
type textarea "hero.moveLeft(1)"
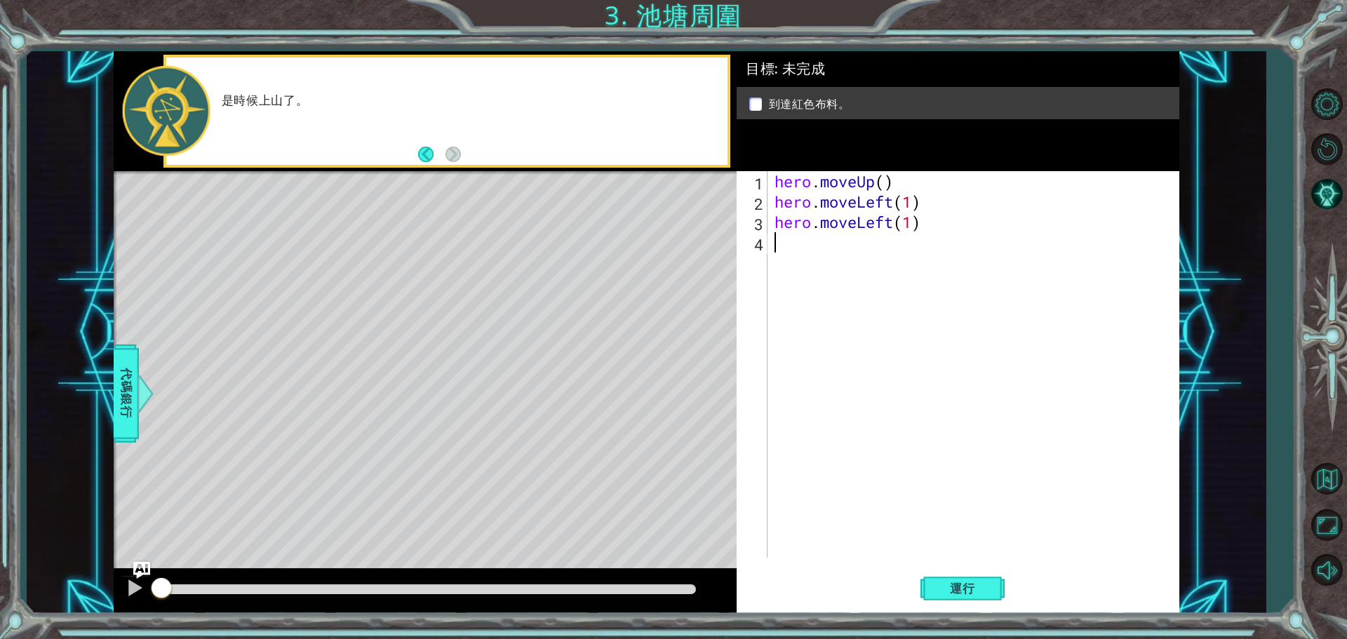
click at [785, 255] on div "hero . moveUp ( ) hero . moveLeft ( 1 ) hero . moveLeft ( 1 )" at bounding box center [977, 384] width 411 height 427
type textarea "h"
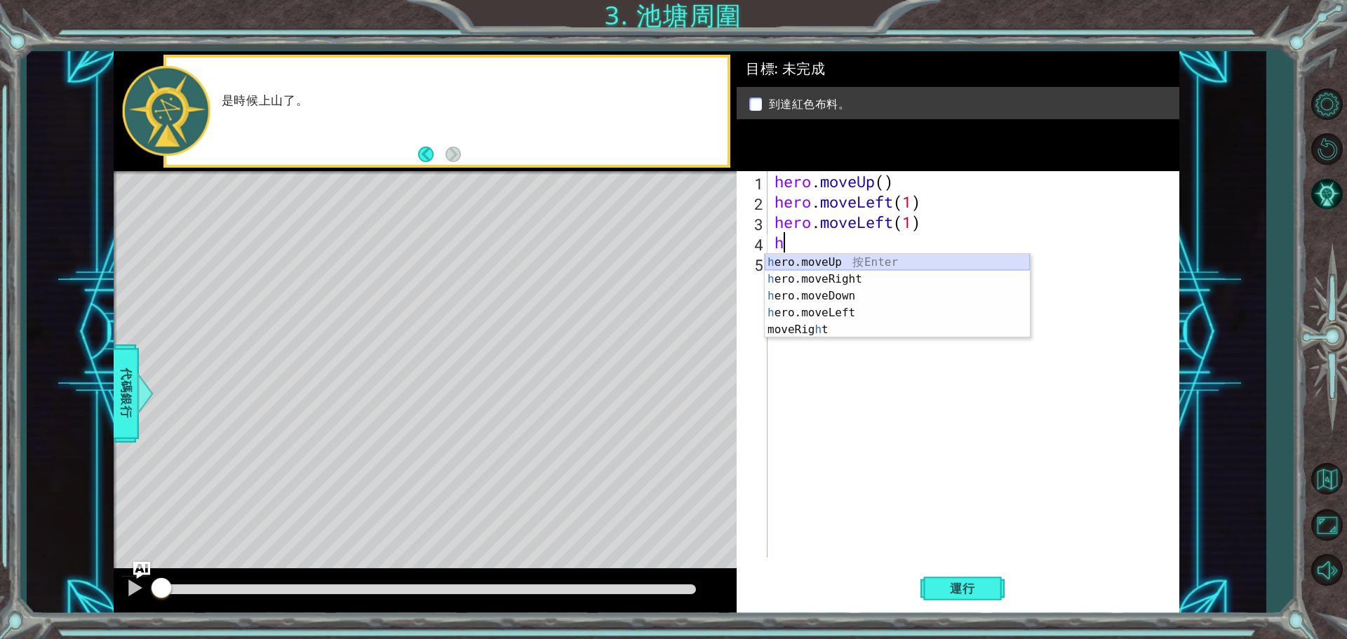
click at [849, 260] on div "h ero.moveUp 按 Enter h ero.moveRight 按 Enter h ero.moveDown 按 Enter h ero.moveL…" at bounding box center [897, 313] width 265 height 118
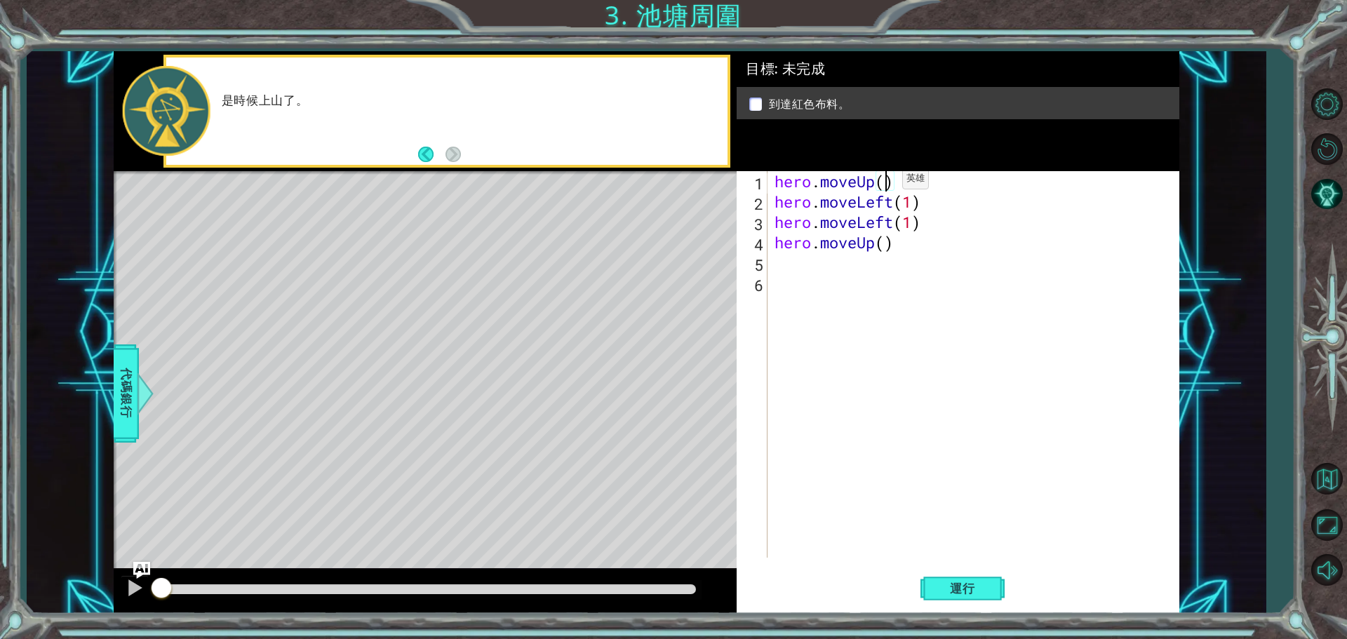
click at [881, 182] on div "hero . moveUp ( ) hero . moveLeft ( 1 ) hero . moveLeft ( 1 ) hero . moveUp ( )" at bounding box center [977, 384] width 411 height 427
click at [883, 250] on div "hero . moveUp ( 2 ) hero . moveLeft ( 1 ) hero . moveLeft ( 1 ) hero . moveUp (…" at bounding box center [977, 384] width 411 height 427
click at [966, 589] on span "運行" at bounding box center [962, 589] width 53 height 14
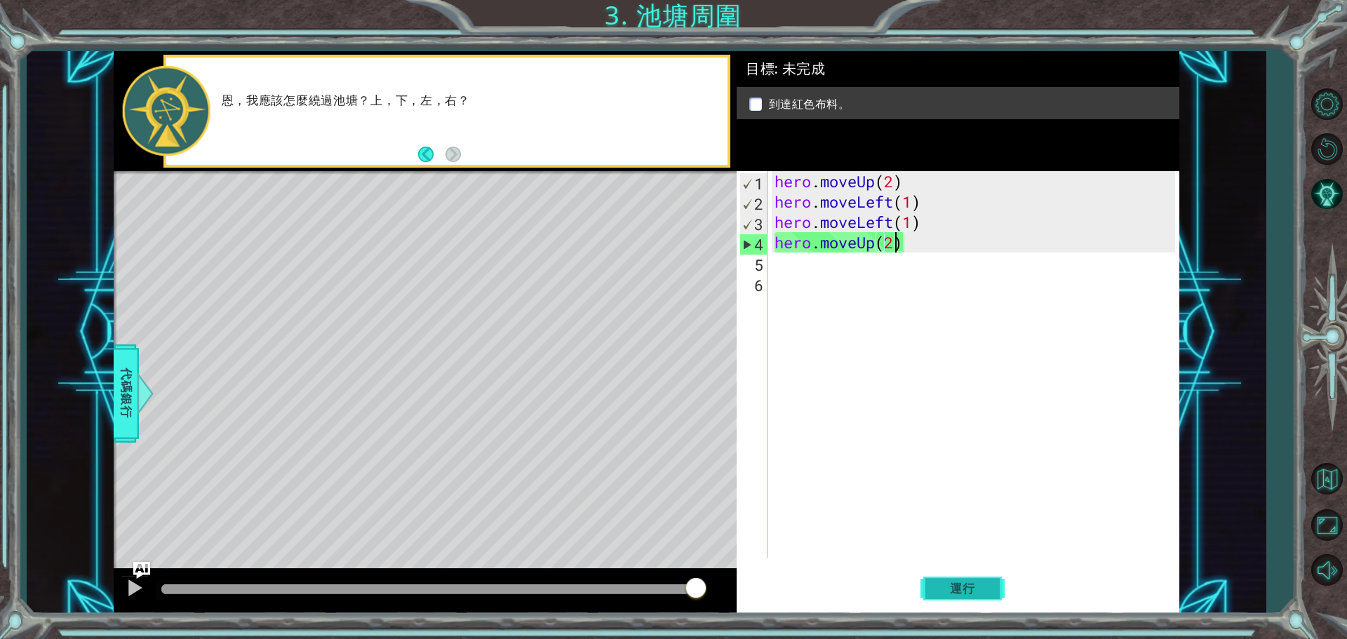
click at [949, 589] on span "運行" at bounding box center [962, 589] width 53 height 14
click at [426, 155] on button "Back" at bounding box center [431, 154] width 27 height 15
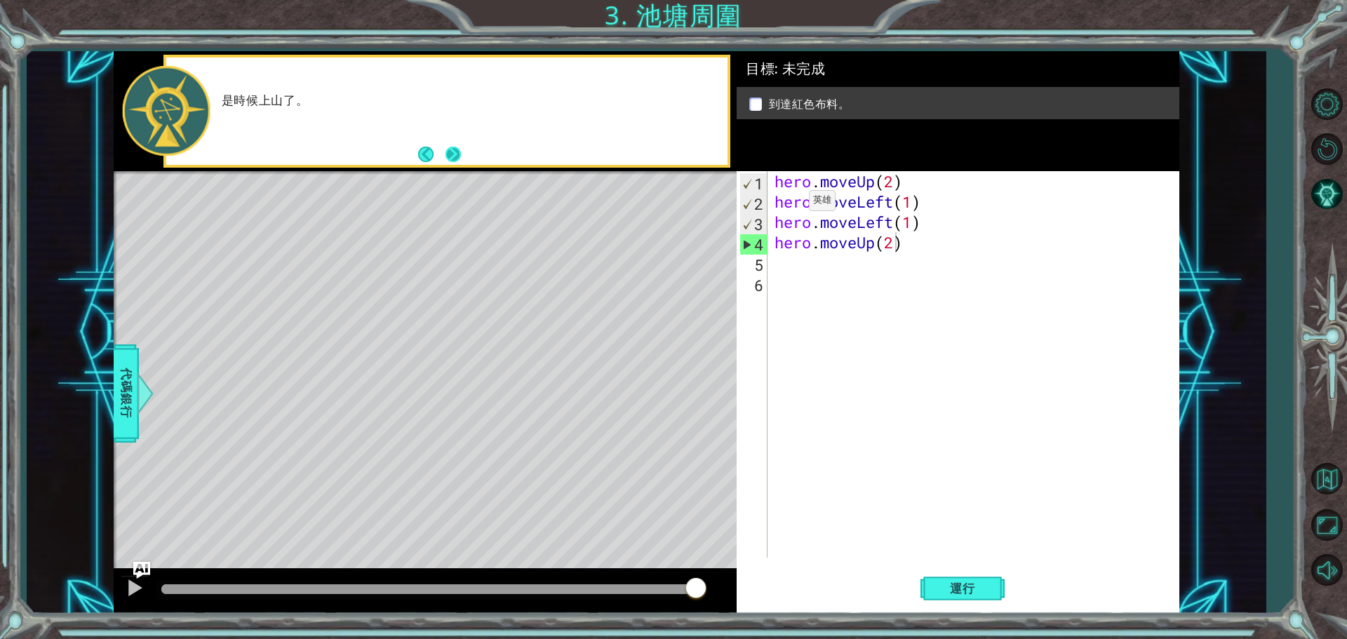
click at [446, 158] on button "Next" at bounding box center [453, 154] width 26 height 26
click at [432, 150] on button "Back" at bounding box center [431, 154] width 27 height 15
click at [430, 150] on button "Back" at bounding box center [431, 154] width 27 height 15
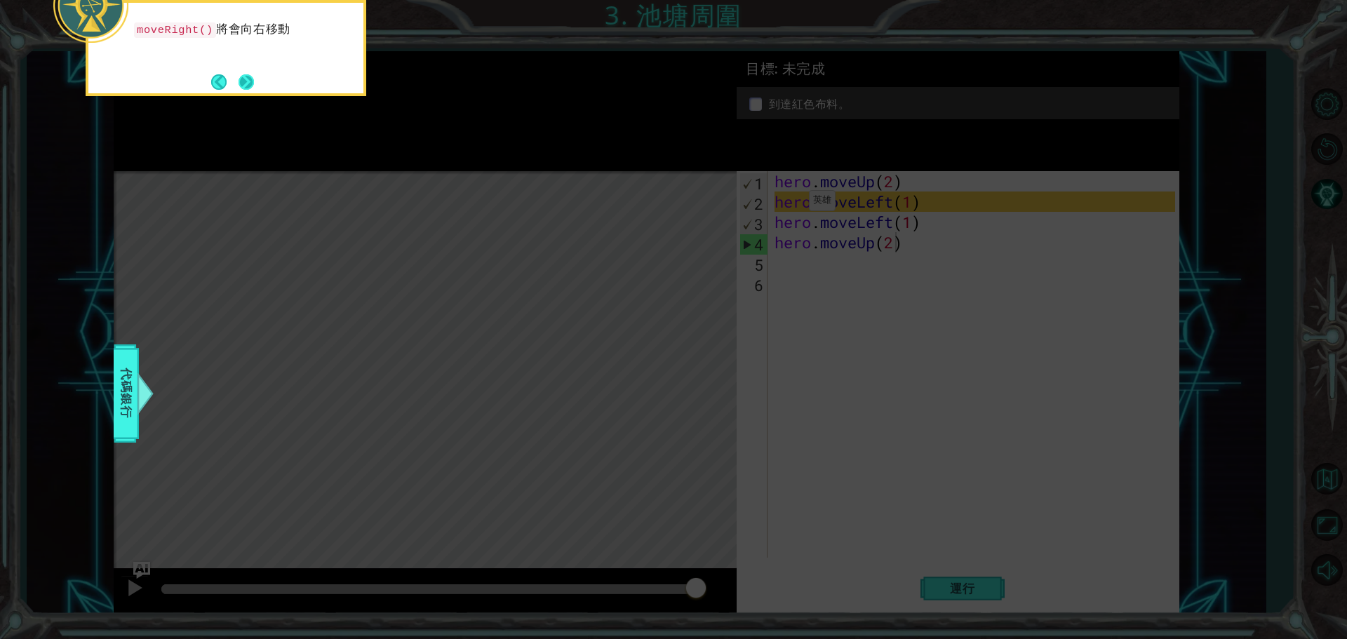
click at [249, 80] on button "Next" at bounding box center [247, 82] width 16 height 16
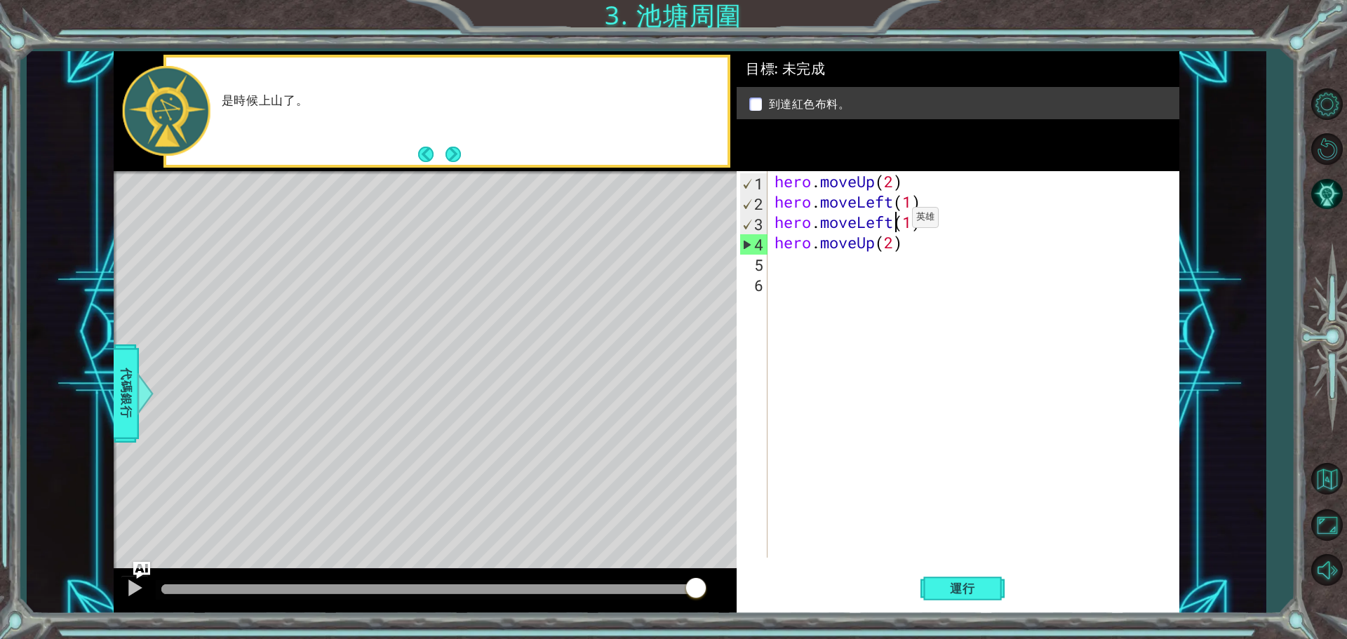
click at [891, 221] on div "hero . moveUp ( 2 ) hero . moveLeft ( 1 ) hero . moveLeft ( 1 ) hero . moveUp (…" at bounding box center [977, 384] width 411 height 427
click at [897, 199] on div "hero . moveUp ( 2 ) hero . moveLeft ( 1 ) hero . moveLeft ( 1 ) hero . moveUp (…" at bounding box center [977, 384] width 411 height 427
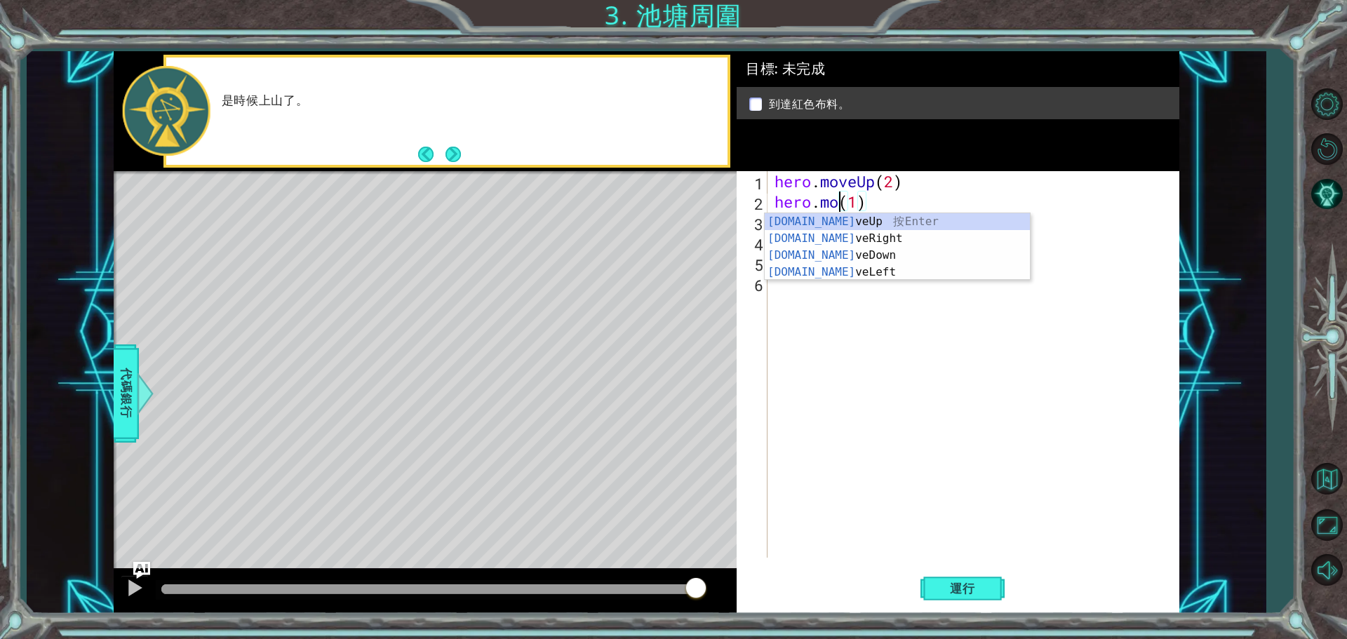
scroll to position [0, 3]
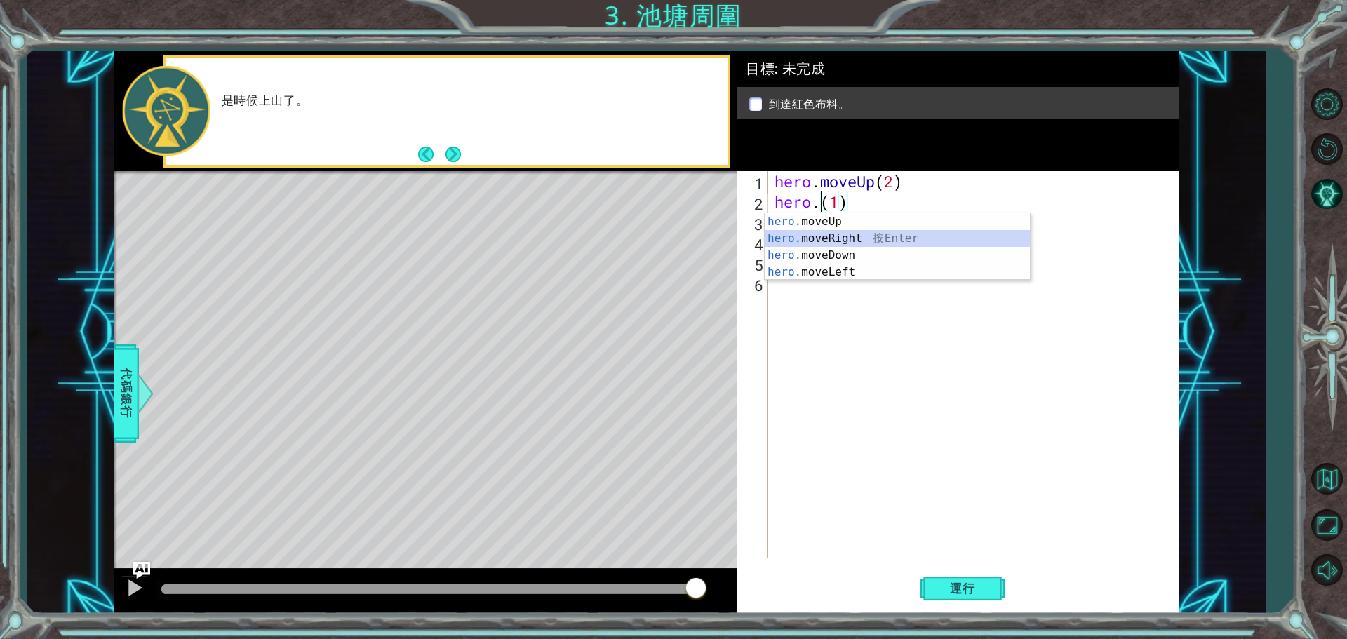
click at [909, 232] on div "hero. moveUp 按 Enter hero. moveRight 按 Enter hero. moveDown 按 Enter hero. moveL…" at bounding box center [897, 263] width 265 height 101
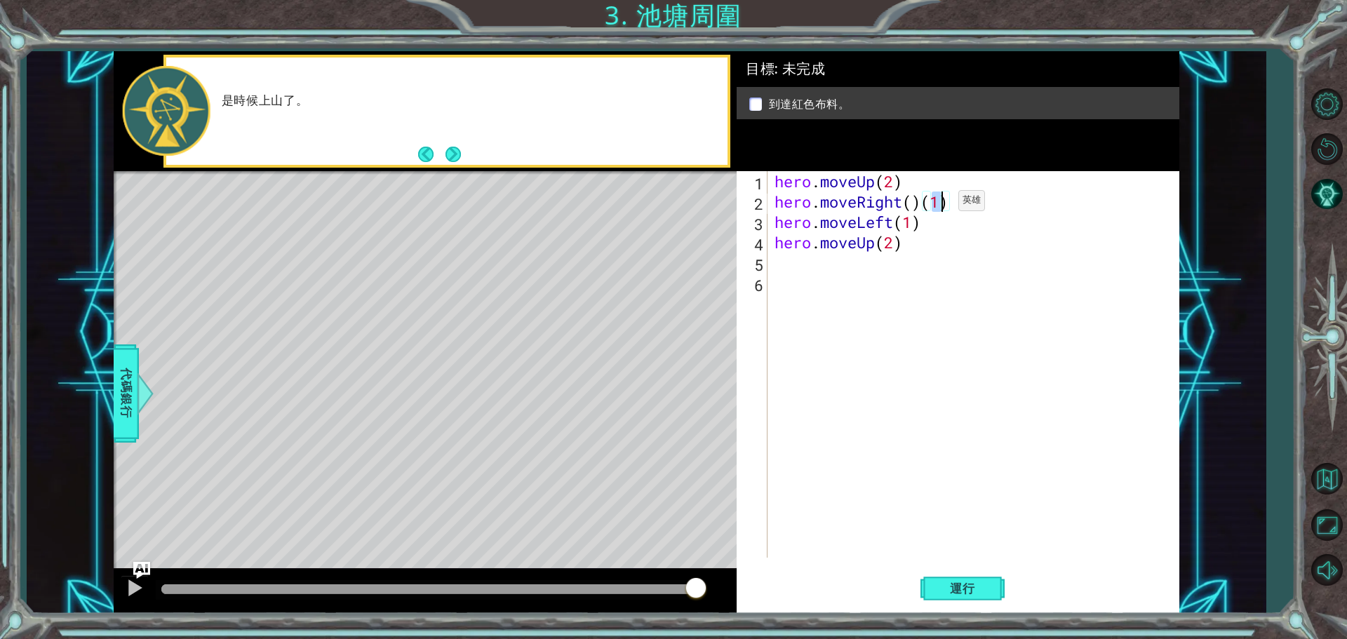
click at [938, 204] on div "hero . moveUp ( 2 ) hero . moveRight ( ) ( 1 ) hero . moveLeft ( 1 ) hero . mov…" at bounding box center [977, 384] width 411 height 427
click at [940, 206] on div "hero . moveUp ( 2 ) hero . moveRight ( )) hero . moveLeft ( 1 ) hero . moveUp (…" at bounding box center [977, 384] width 411 height 427
click at [914, 205] on div "hero . moveUp ( 2 ) hero . moveRight ( ) hero . moveLeft ( 1 ) hero . moveUp ( …" at bounding box center [977, 384] width 411 height 427
click at [985, 598] on button "運行" at bounding box center [963, 588] width 84 height 44
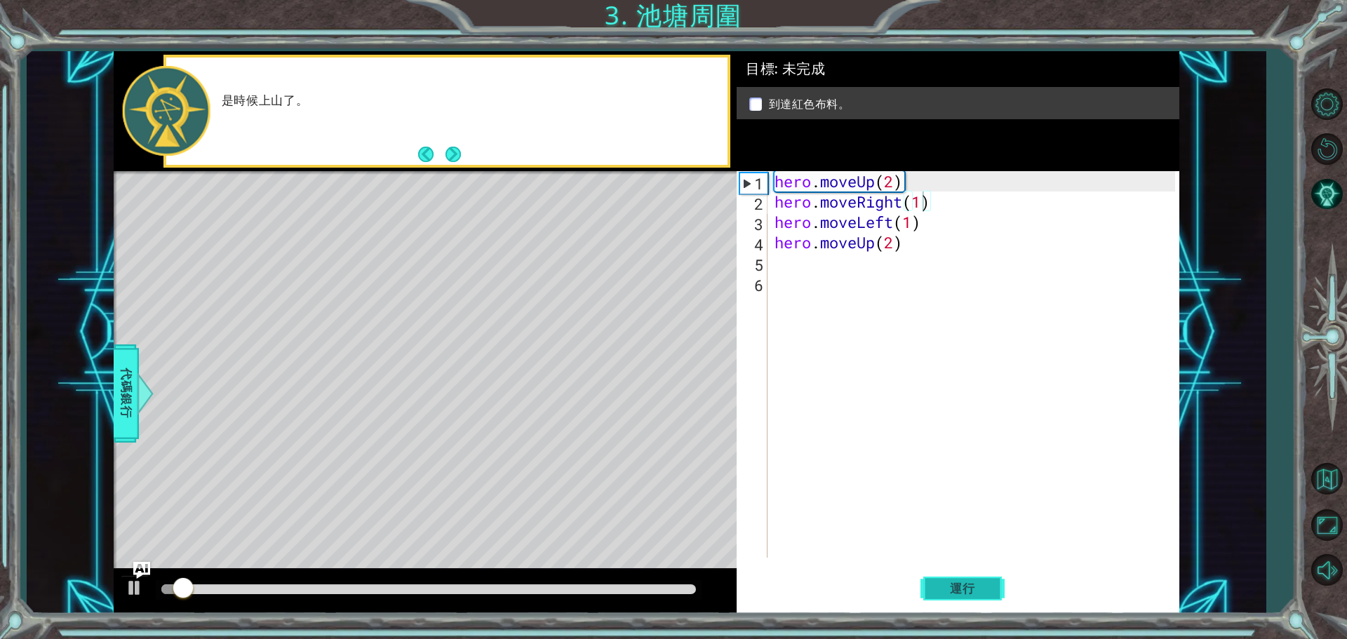
click at [984, 595] on span "運行" at bounding box center [962, 589] width 53 height 14
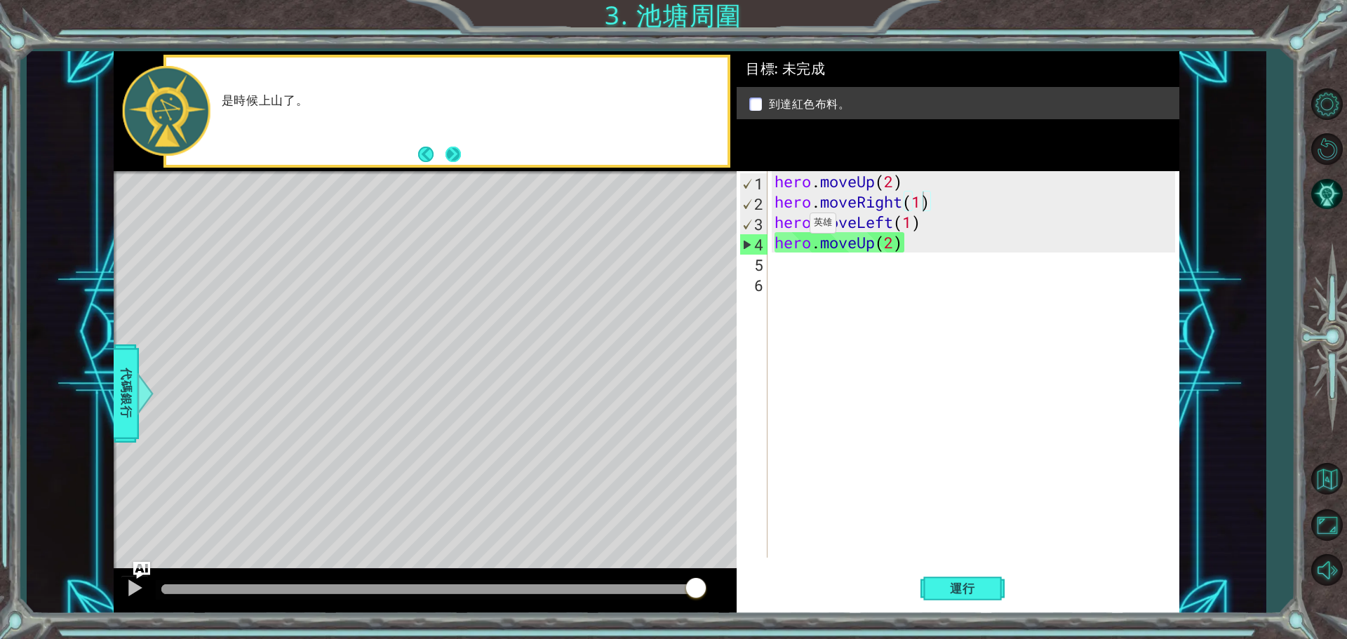
click at [451, 161] on button "Next" at bounding box center [454, 155] width 20 height 20
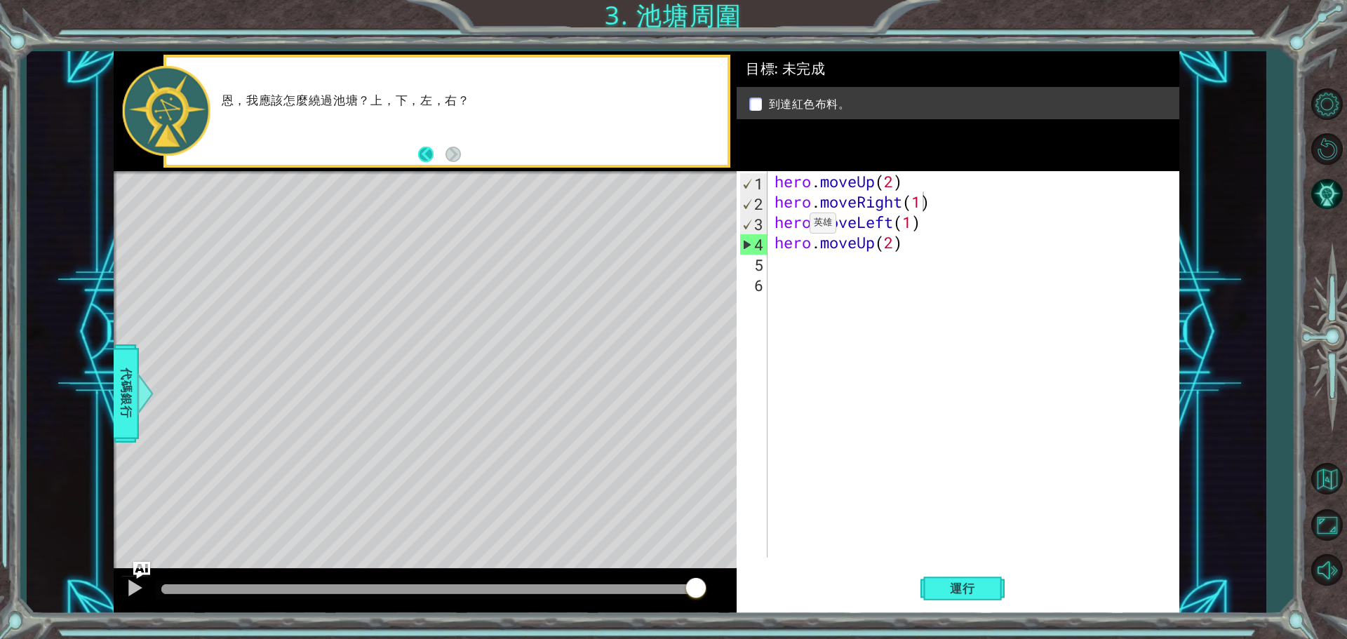
click at [430, 151] on button "Back" at bounding box center [431, 154] width 27 height 15
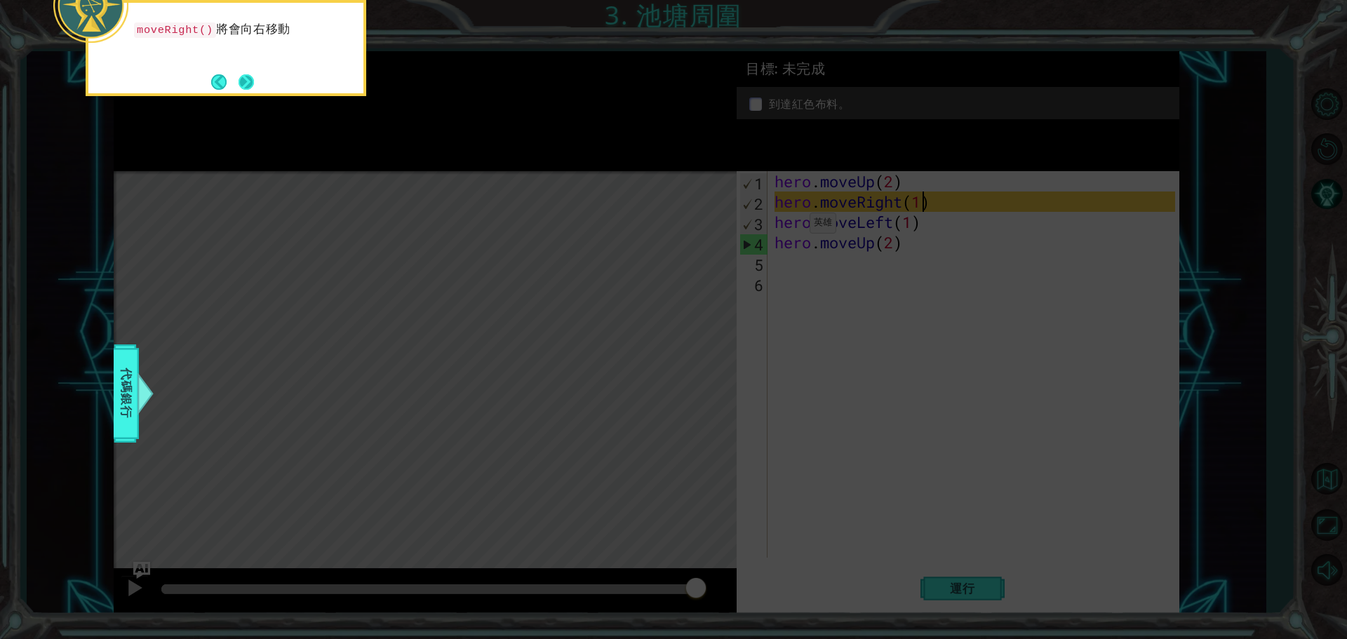
click at [244, 85] on button "Next" at bounding box center [246, 82] width 17 height 17
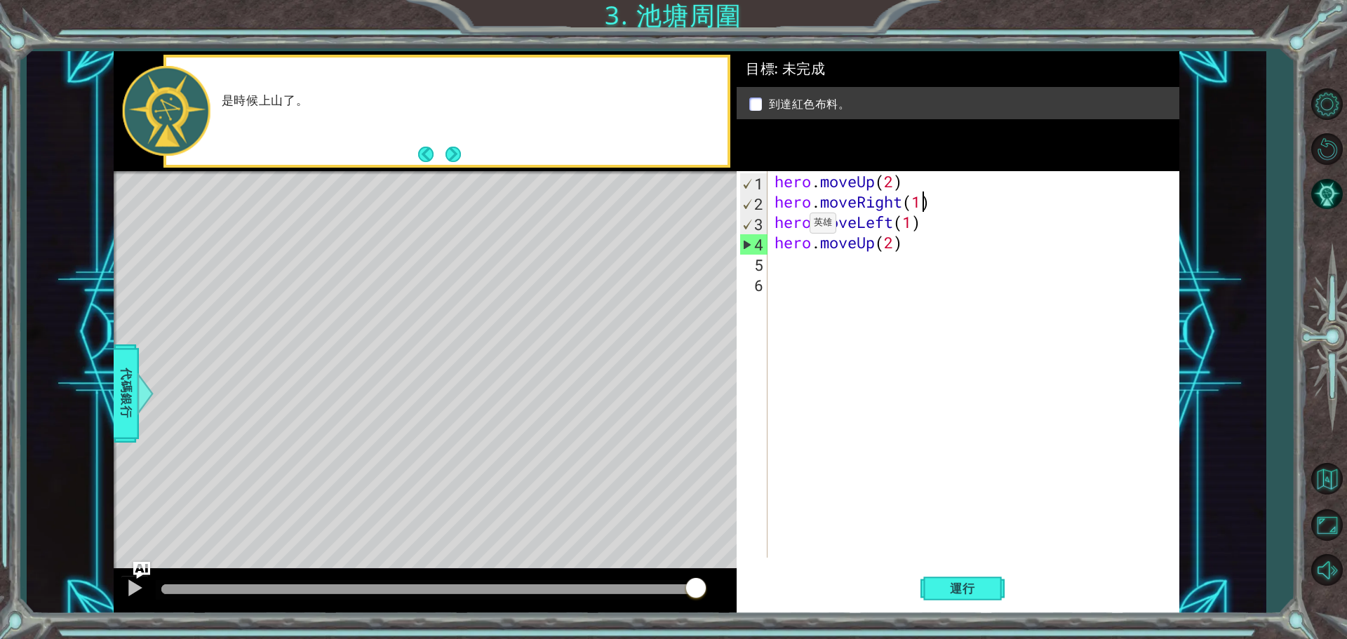
click at [416, 154] on div "是時候上山了。" at bounding box center [446, 111] width 561 height 107
click at [427, 152] on button "Back" at bounding box center [431, 154] width 27 height 15
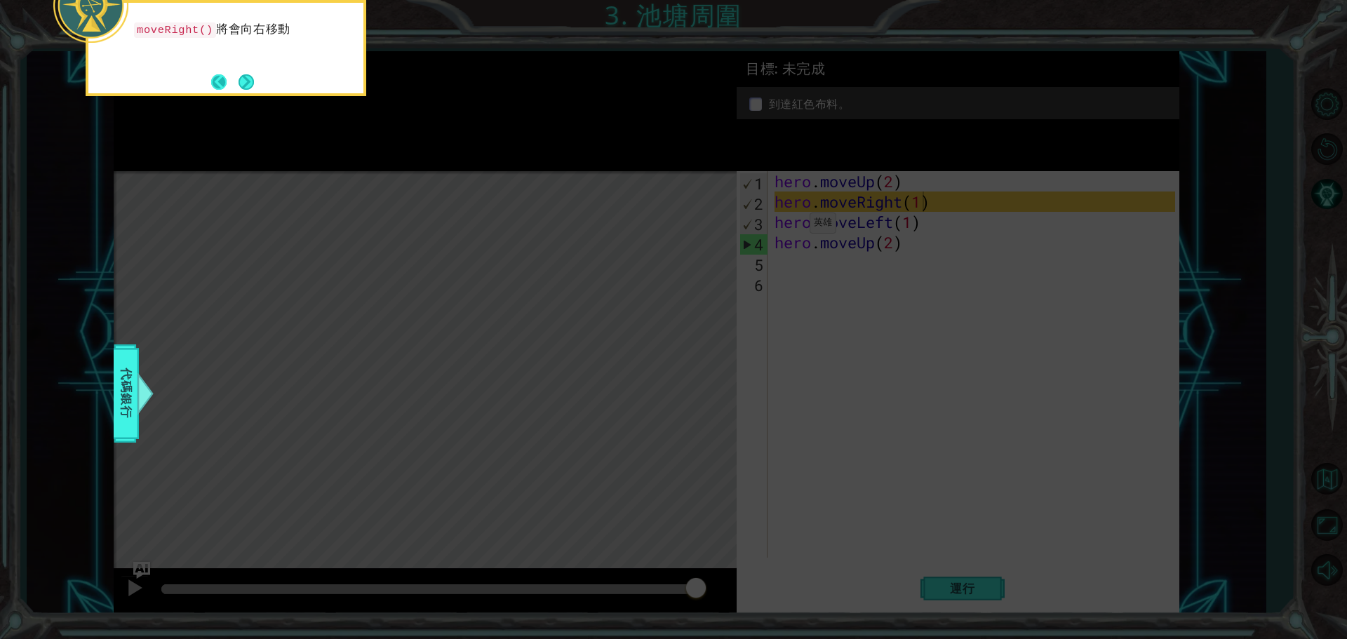
click at [211, 76] on button "Back" at bounding box center [224, 81] width 27 height 15
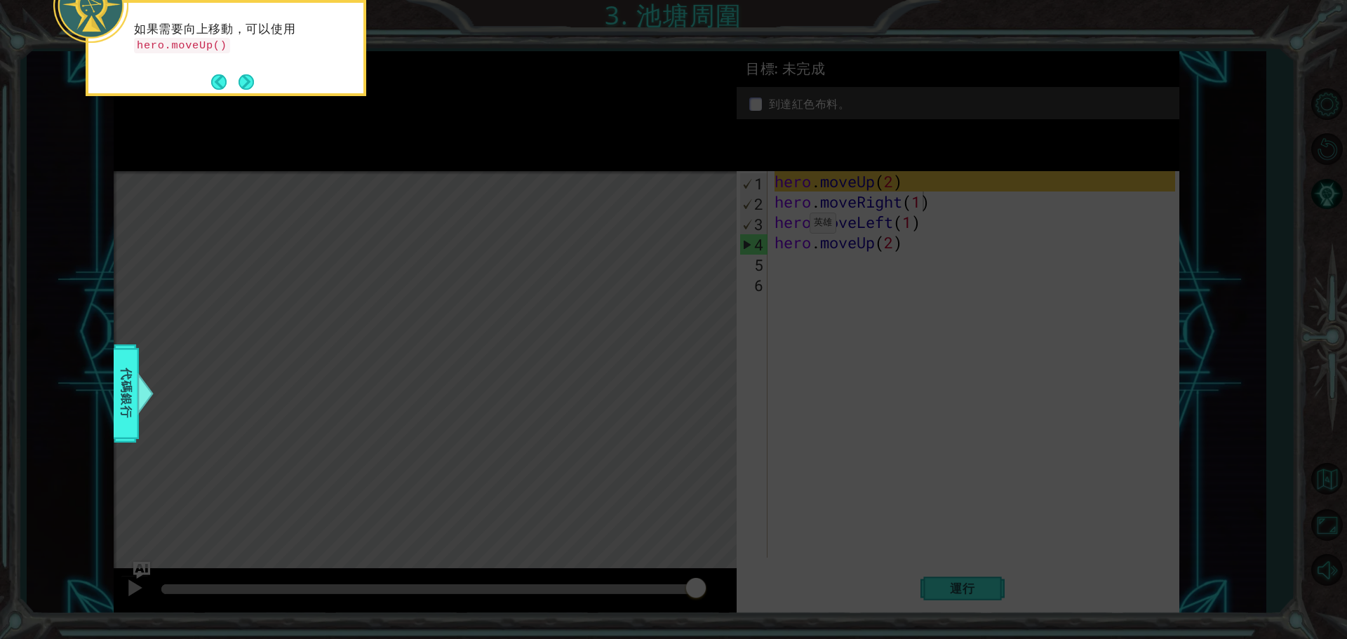
click at [239, 105] on icon at bounding box center [673, 95] width 1347 height 1087
click at [244, 79] on button "Next" at bounding box center [246, 82] width 26 height 26
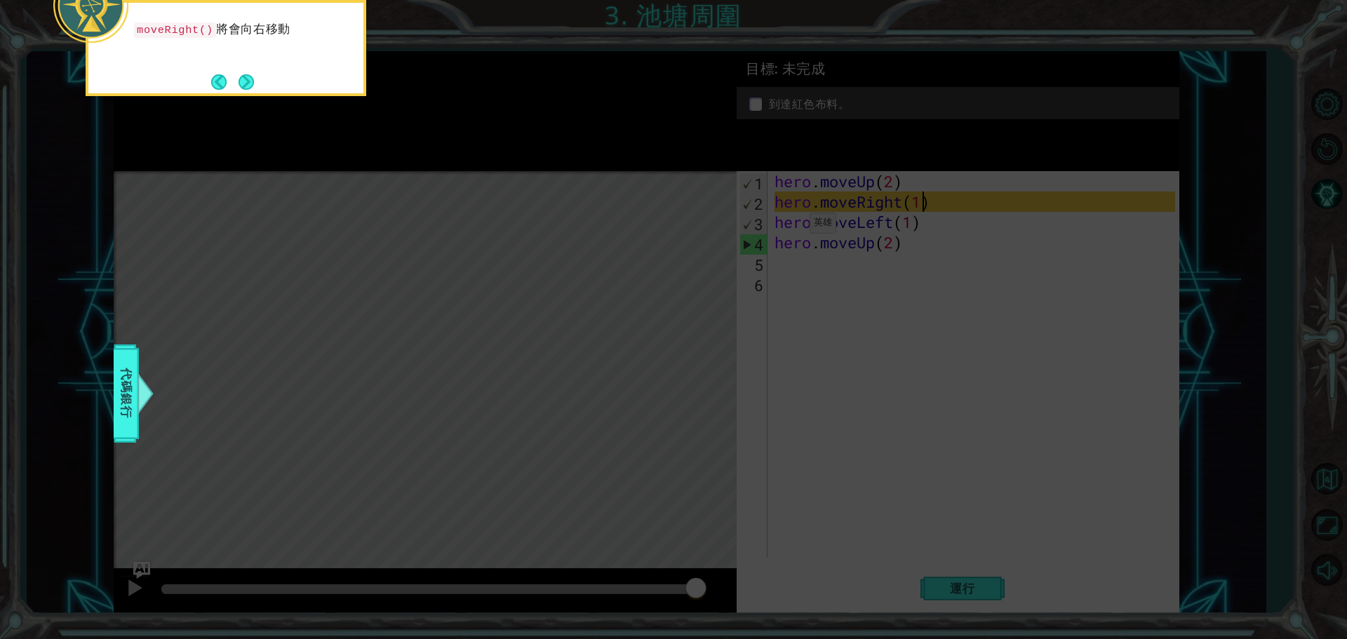
click at [244, 79] on button "Next" at bounding box center [246, 82] width 18 height 18
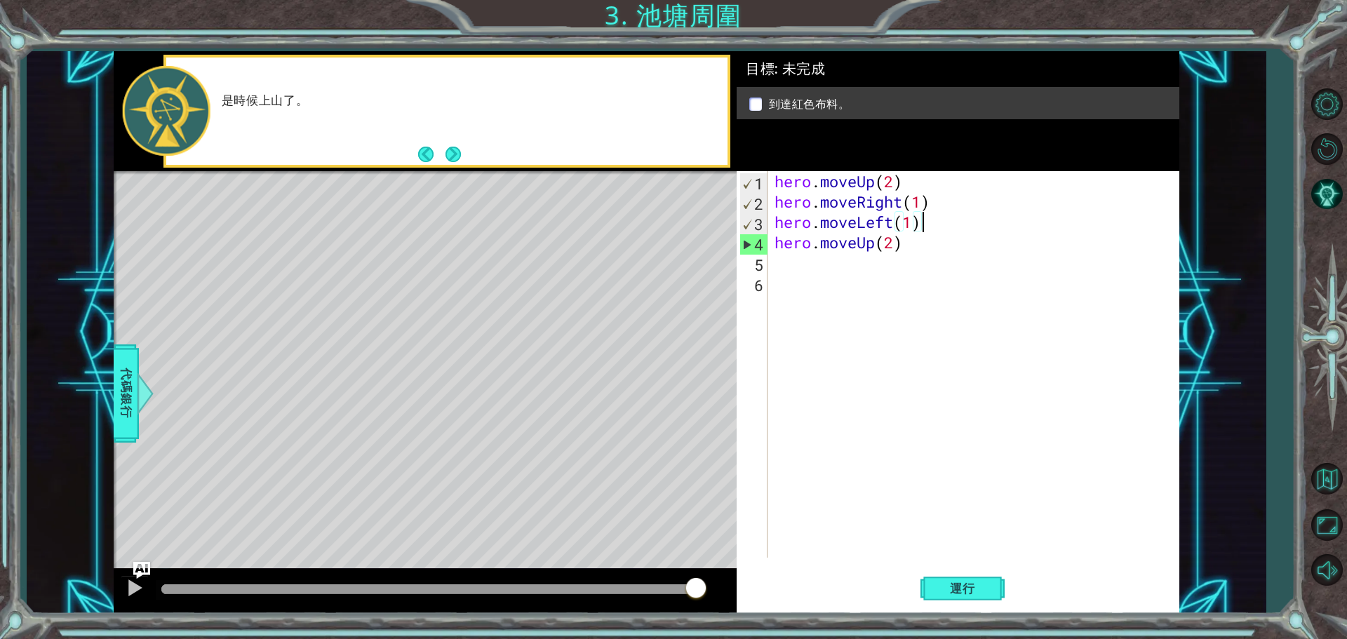
click at [926, 226] on div "hero . moveUp ( 2 ) hero . moveRight ( 1 ) hero . moveLeft ( 1 ) hero . moveUp …" at bounding box center [977, 384] width 411 height 427
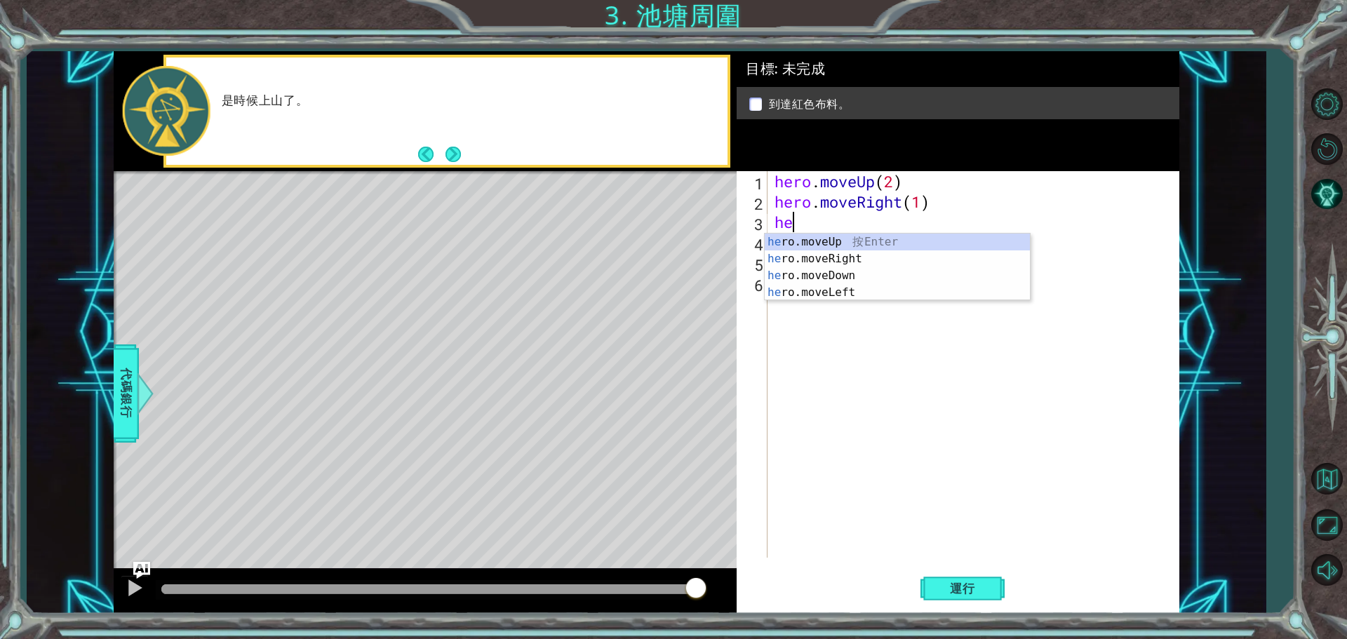
scroll to position [0, 0]
type textarea "h"
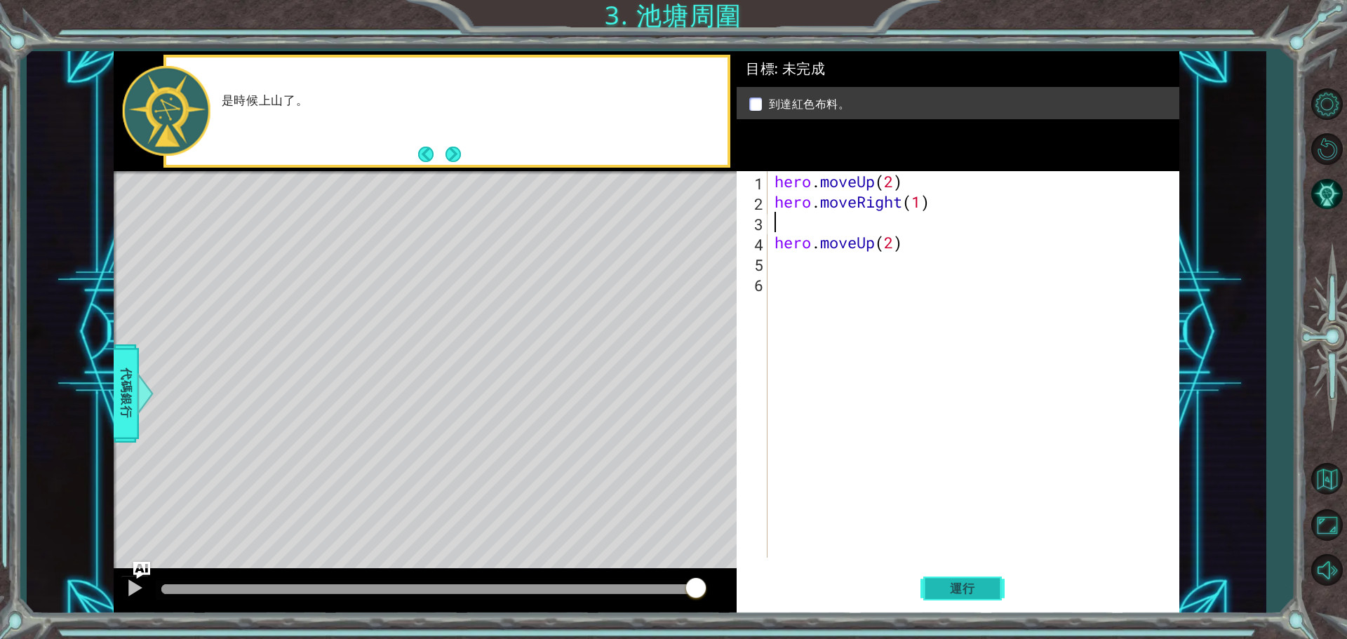
click at [971, 589] on span "運行" at bounding box center [962, 589] width 53 height 14
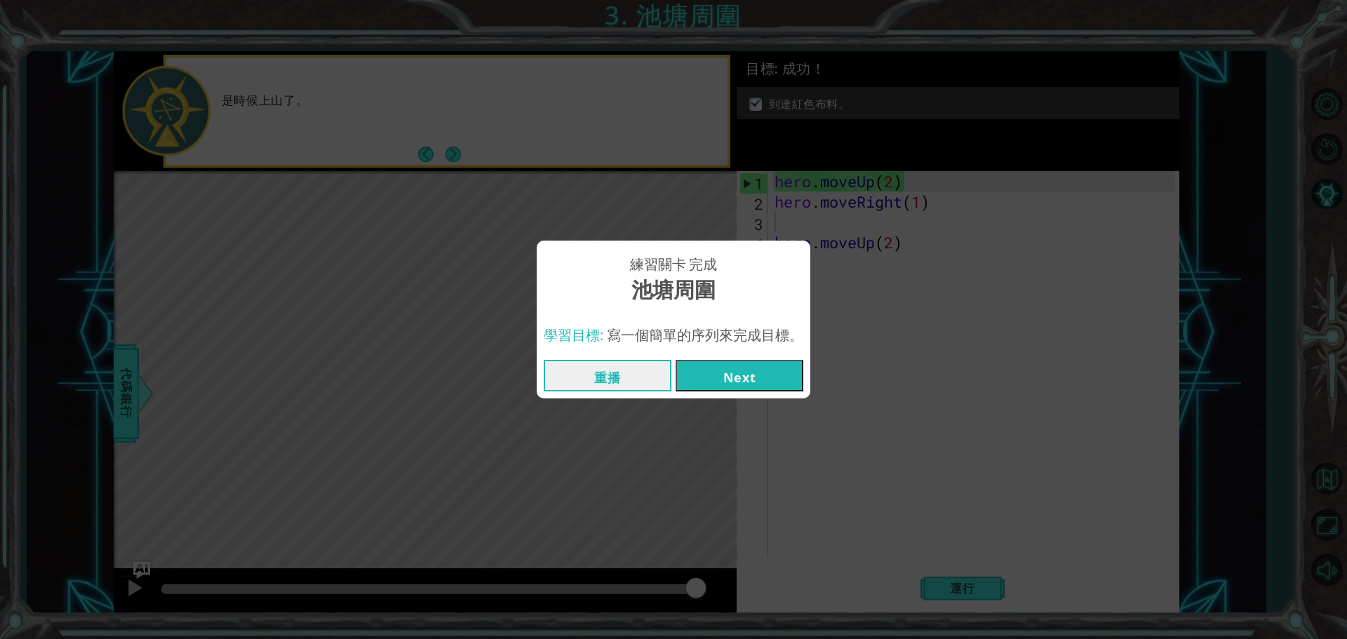
click at [766, 384] on button "Next" at bounding box center [740, 376] width 128 height 32
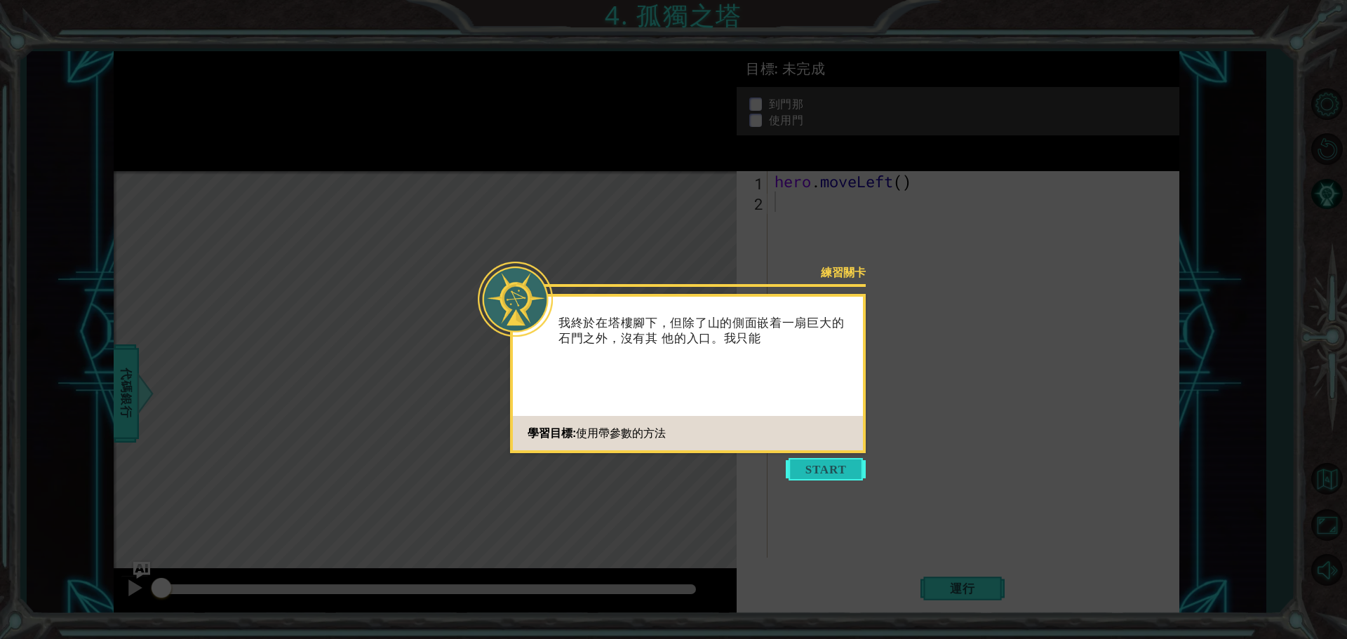
click at [808, 465] on button "Start" at bounding box center [826, 469] width 80 height 22
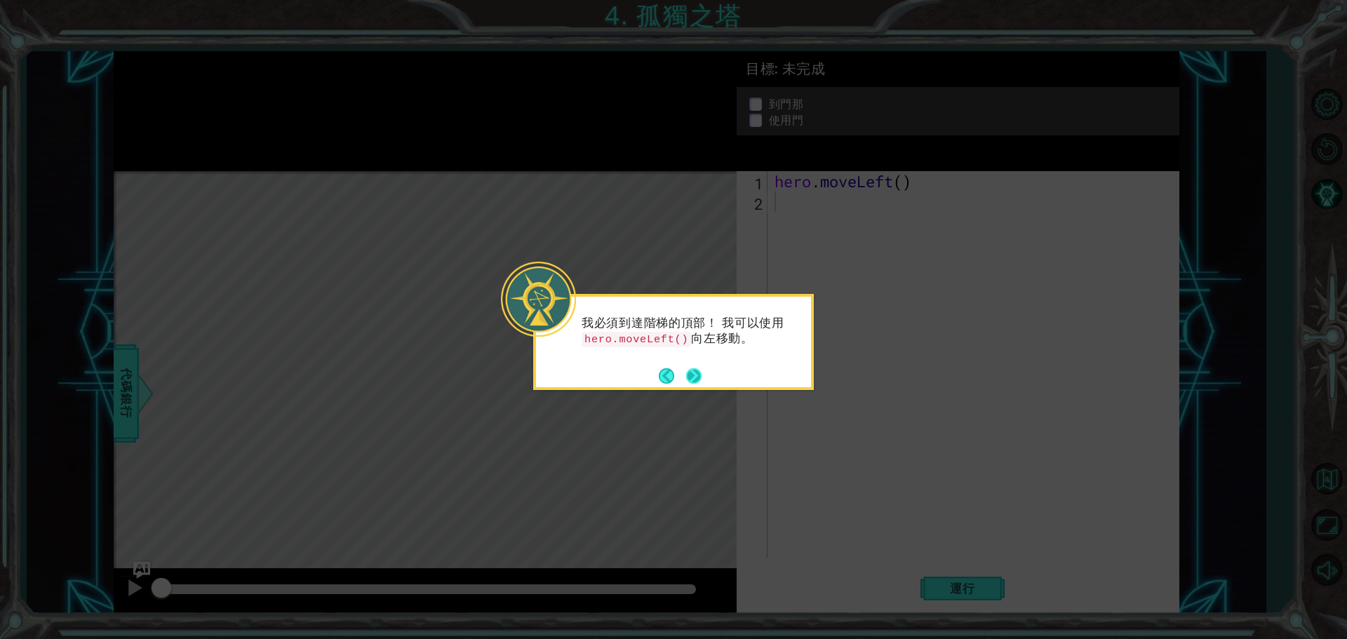
click at [696, 373] on button "Next" at bounding box center [695, 376] width 18 height 18
drag, startPoint x: 587, startPoint y: 335, endPoint x: 688, endPoint y: 355, distance: 103.1
click at [688, 355] on div "怎麼打開門？ 也許可以試試 hero.use("door") ？" at bounding box center [673, 338] width 275 height 72
click at [686, 372] on button "Next" at bounding box center [694, 376] width 18 height 18
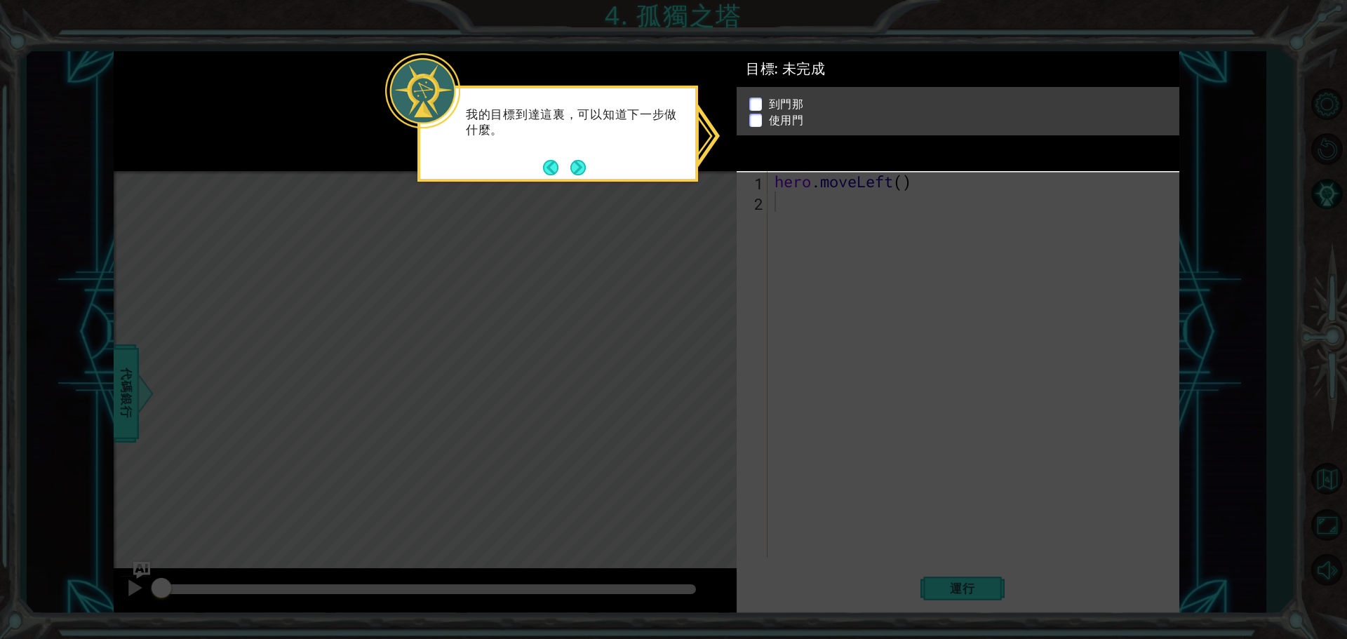
click at [764, 115] on ul "到門那 使用門" at bounding box center [958, 112] width 425 height 32
click at [756, 117] on p at bounding box center [755, 118] width 13 height 13
click at [580, 166] on button "Next" at bounding box center [578, 168] width 20 height 20
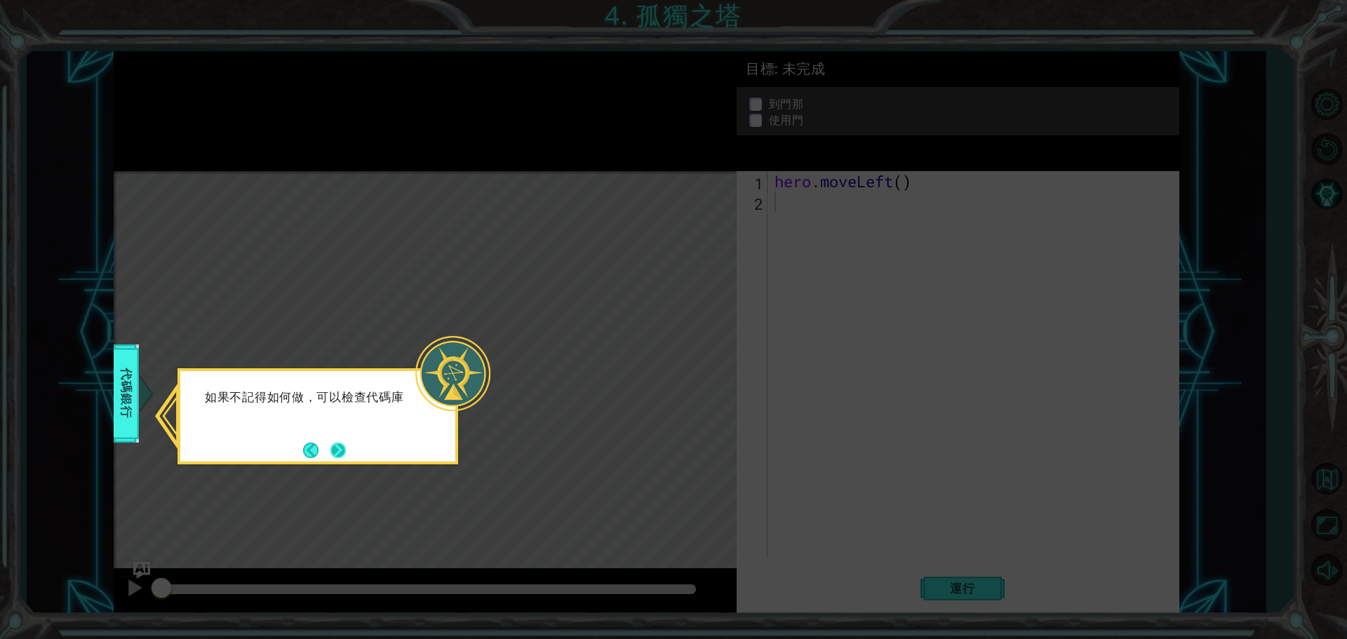
click at [348, 454] on div "如果不記得如何做，可以檢查代碼庫" at bounding box center [318, 416] width 281 height 96
click at [344, 446] on button "Next" at bounding box center [338, 450] width 16 height 16
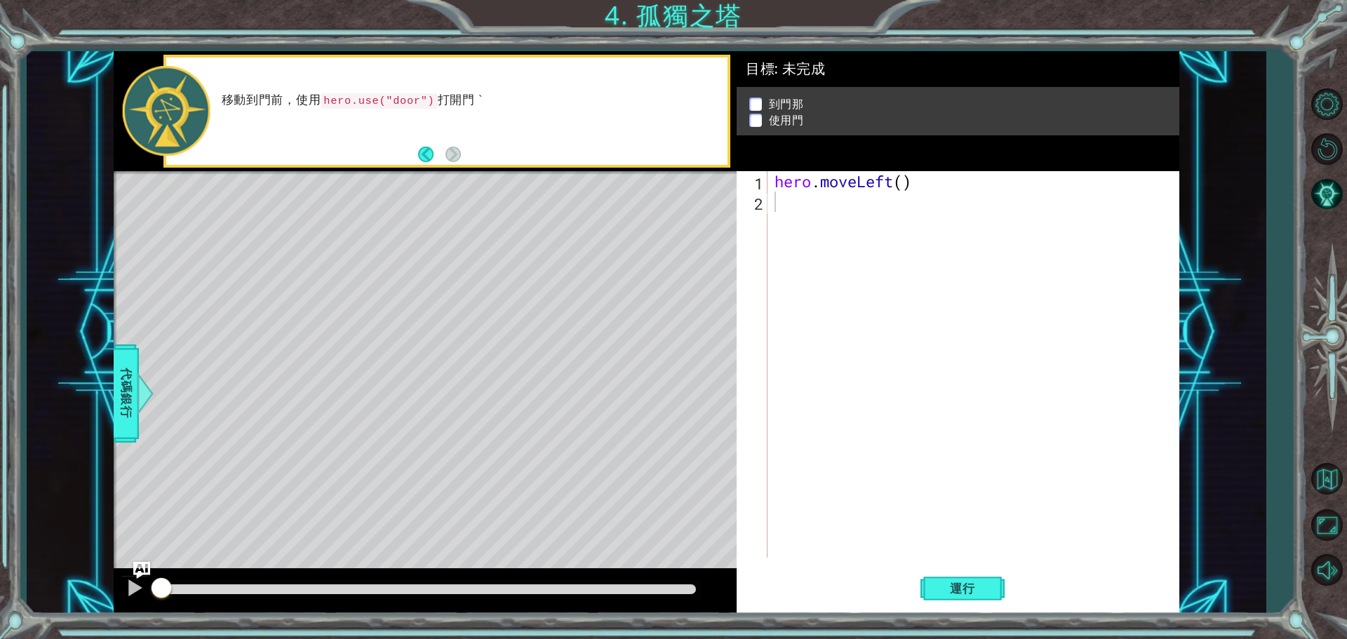
click at [394, 421] on div "Level Map" at bounding box center [438, 377] width 648 height 413
